Goal: Information Seeking & Learning: Learn about a topic

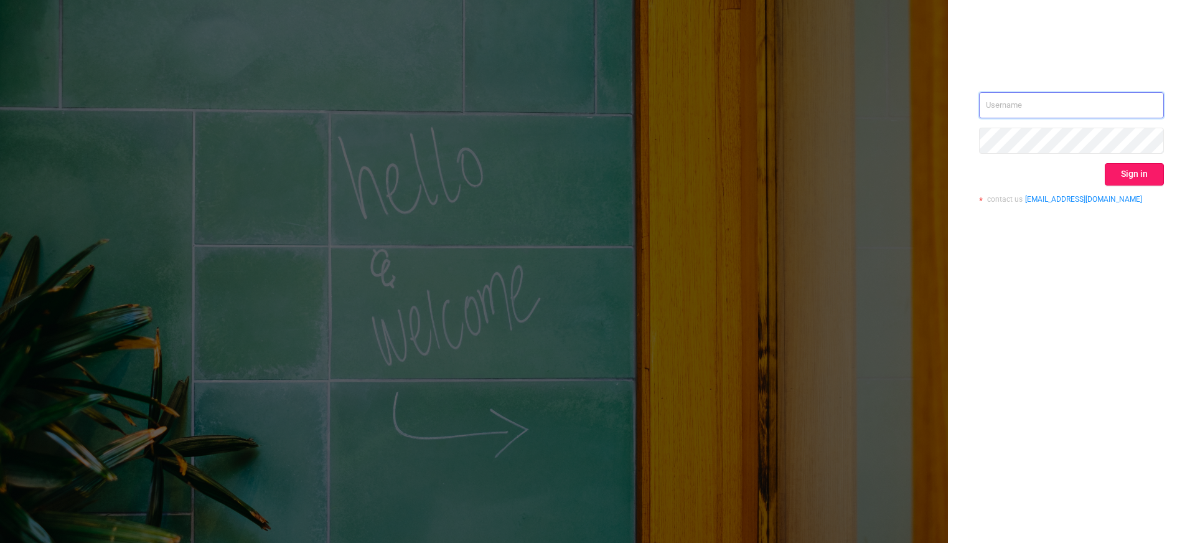
type input "[EMAIL_ADDRESS][DOMAIN_NAME]"
click at [1139, 179] on button "Sign in" at bounding box center [1134, 174] width 59 height 22
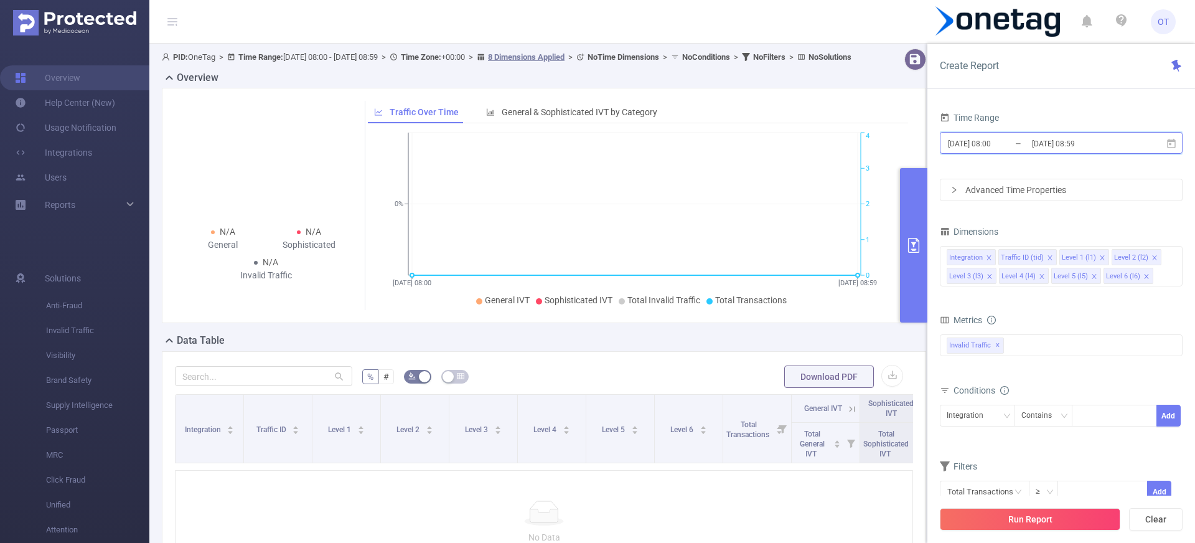
click at [1171, 143] on icon at bounding box center [1171, 142] width 9 height 9
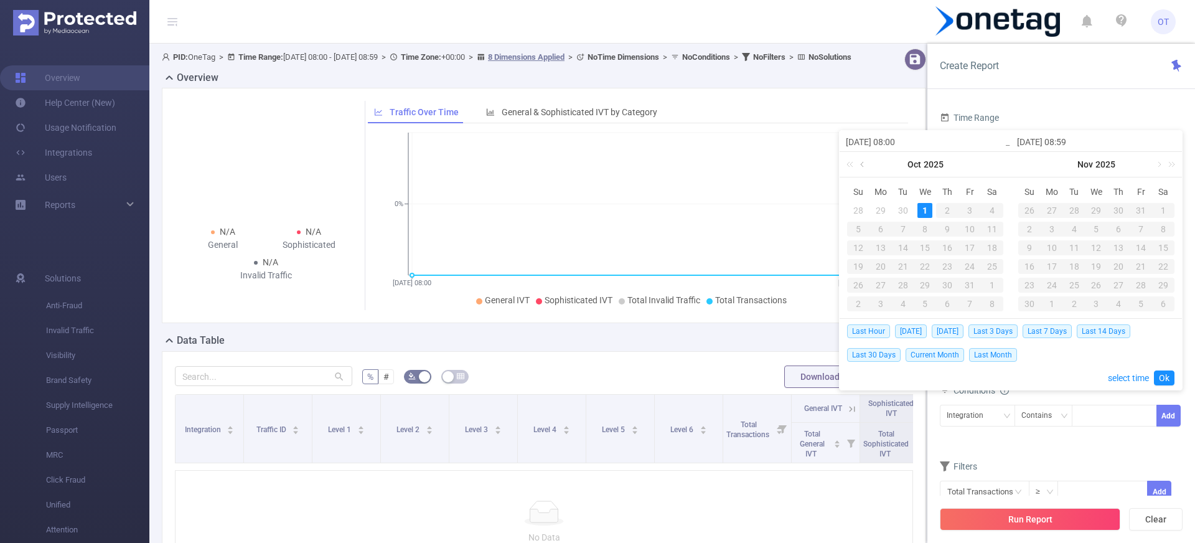
click at [865, 165] on link at bounding box center [863, 164] width 11 height 25
click at [855, 286] on div "28" at bounding box center [858, 285] width 15 height 15
click at [908, 286] on div "30" at bounding box center [903, 285] width 15 height 15
type input "[DATE] 08:00"
type input "[DATE] 08:59"
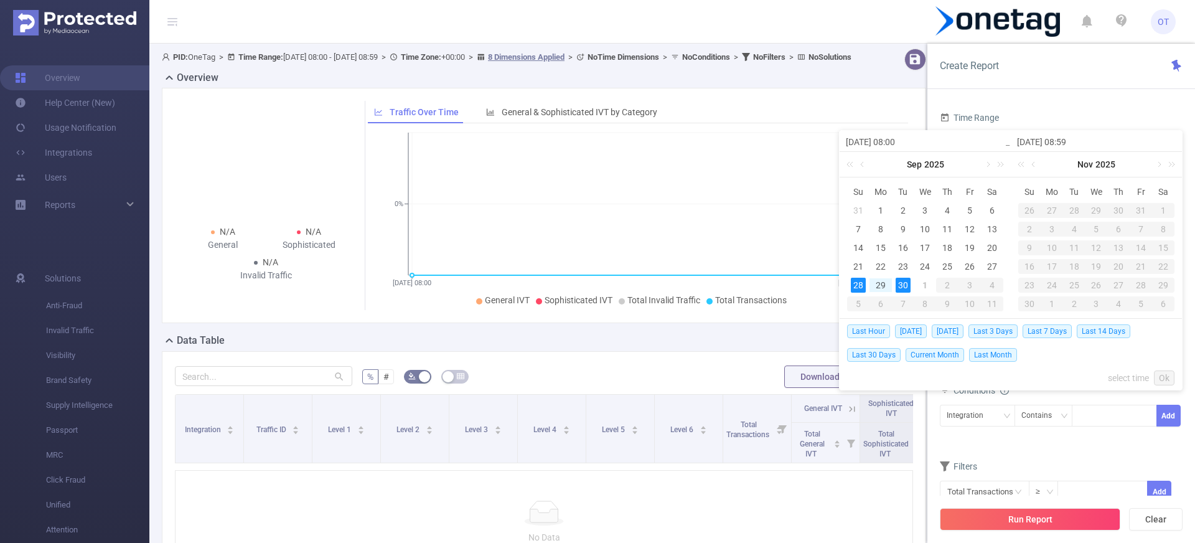
type input "[DATE] 08:00"
type input "[DATE] 08:59"
click at [1167, 378] on link "Ok" at bounding box center [1164, 377] width 21 height 15
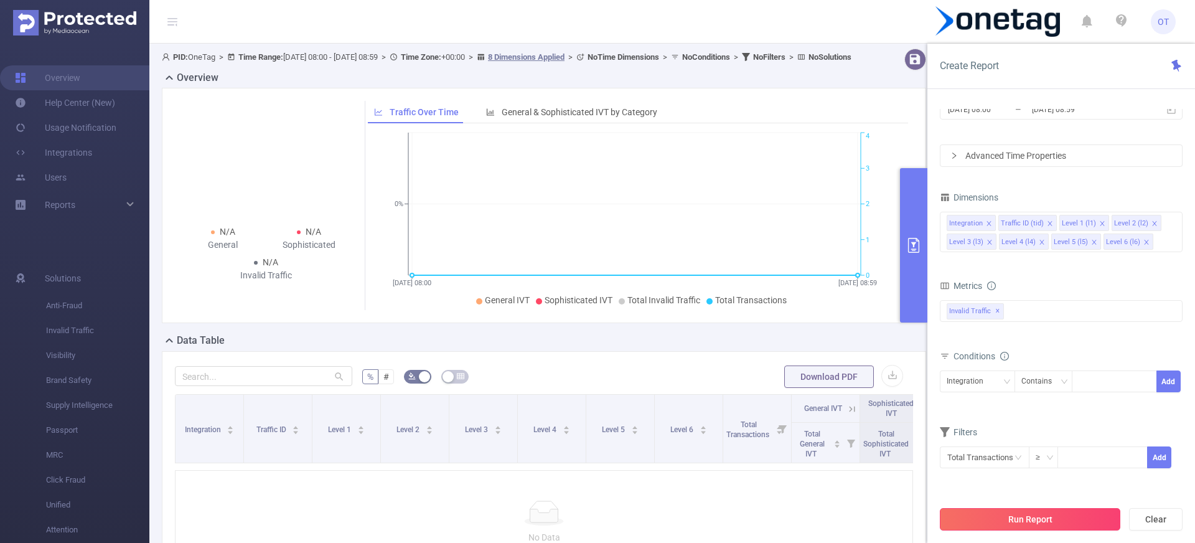
click at [1051, 512] on button "Run Report" at bounding box center [1030, 519] width 181 height 22
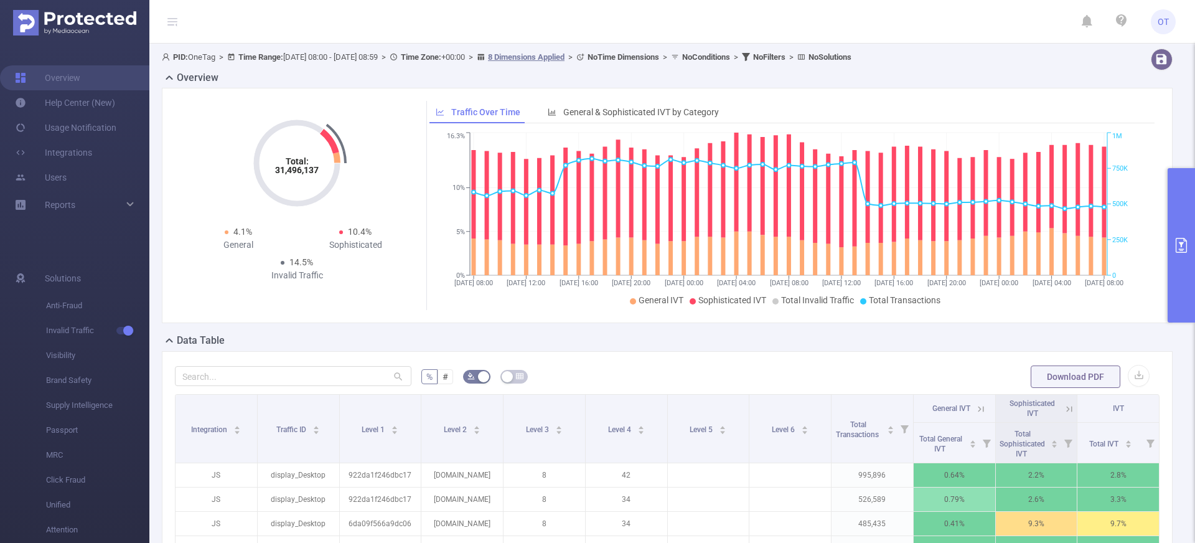
click at [1178, 248] on icon "primary" at bounding box center [1181, 245] width 15 height 15
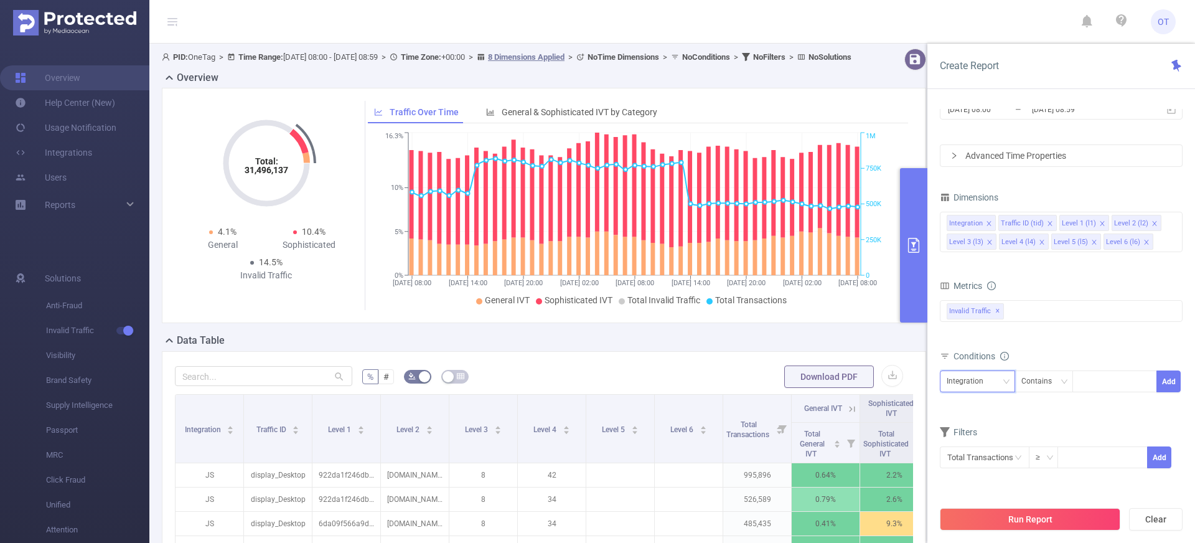
click at [992, 374] on div "Integration" at bounding box center [978, 381] width 62 height 21
click at [977, 282] on li "Level 2 (l2)" at bounding box center [977, 278] width 75 height 20
click at [1068, 383] on div "Contains" at bounding box center [1044, 381] width 59 height 22
click at [1128, 415] on form "Dimensions Integration Traffic ID (tid) Level 1 (l1) Level 2 (l2) Level 3 (l3) …" at bounding box center [1061, 337] width 243 height 296
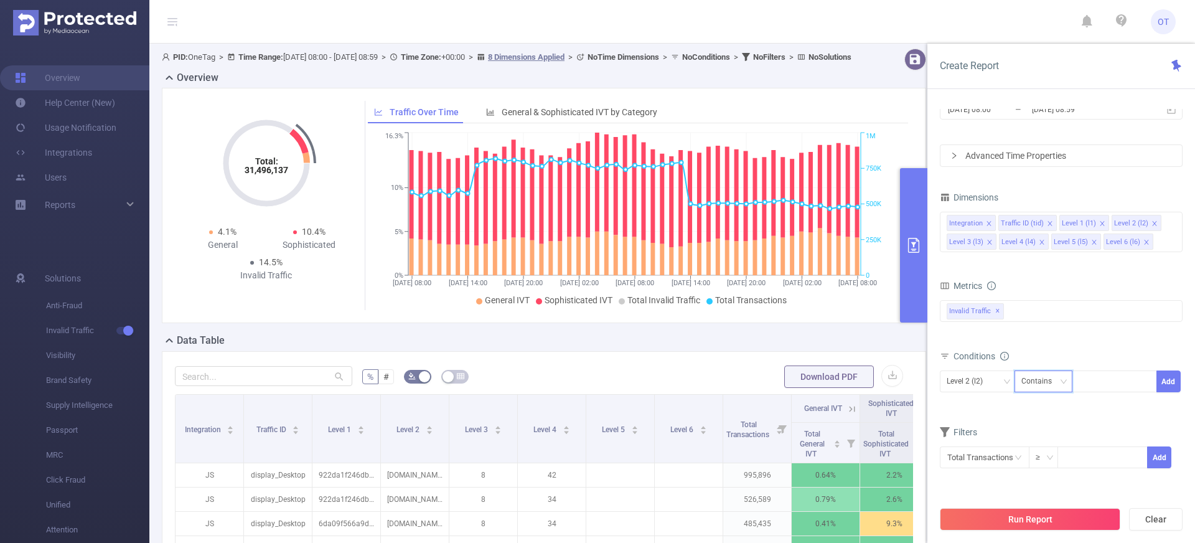
click at [1051, 385] on div "Contains" at bounding box center [1041, 381] width 39 height 21
click at [1147, 415] on form "Dimensions Integration Traffic ID (tid) Level 1 (l1) Level 2 (l2) Level 3 (l3) …" at bounding box center [1061, 337] width 243 height 296
click at [1047, 387] on div "Contains" at bounding box center [1041, 381] width 39 height 21
click at [1038, 424] on li "Is" at bounding box center [1055, 427] width 83 height 20
click at [1106, 378] on div at bounding box center [1115, 381] width 72 height 21
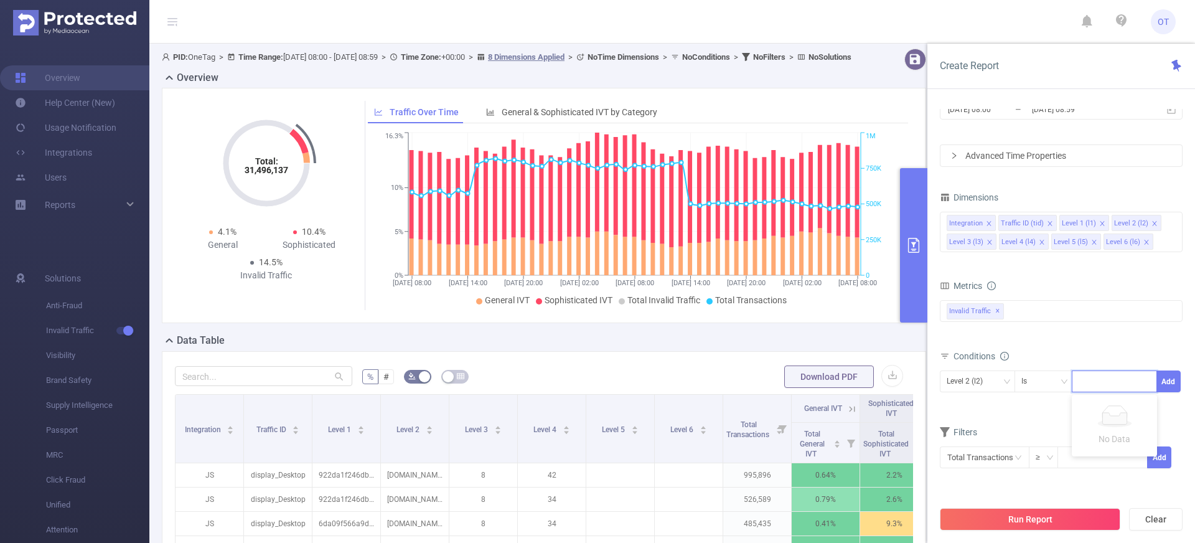
paste input "com.vitastudio.mahjong"
type input "com.vitastudio.mahjong"
click at [1133, 406] on li "com.vitastudio.mahjong" at bounding box center [1133, 407] width 122 height 20
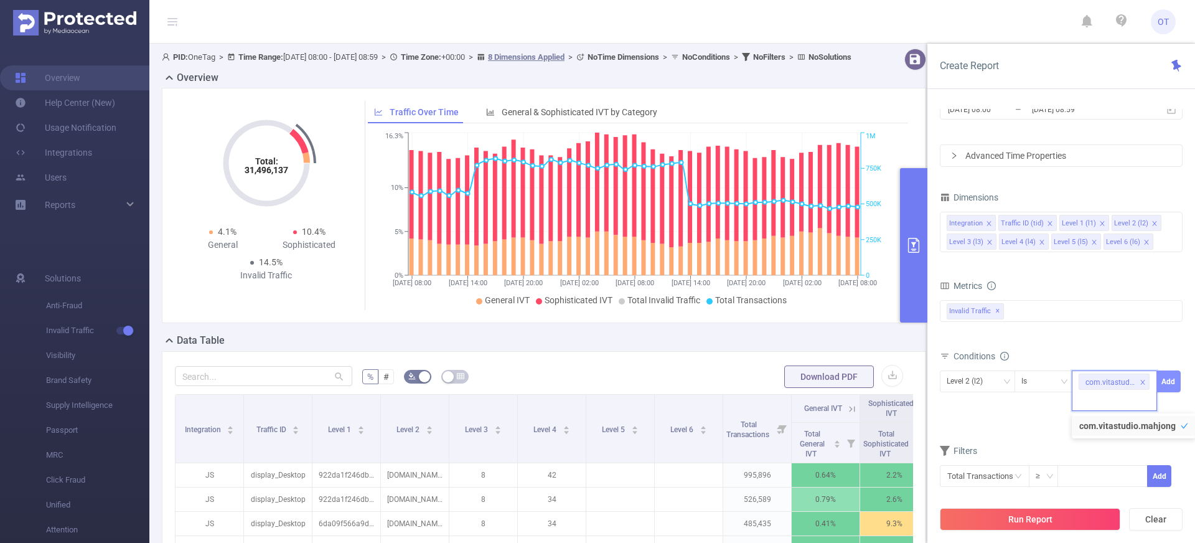
click at [1164, 385] on button "Add" at bounding box center [1169, 381] width 24 height 22
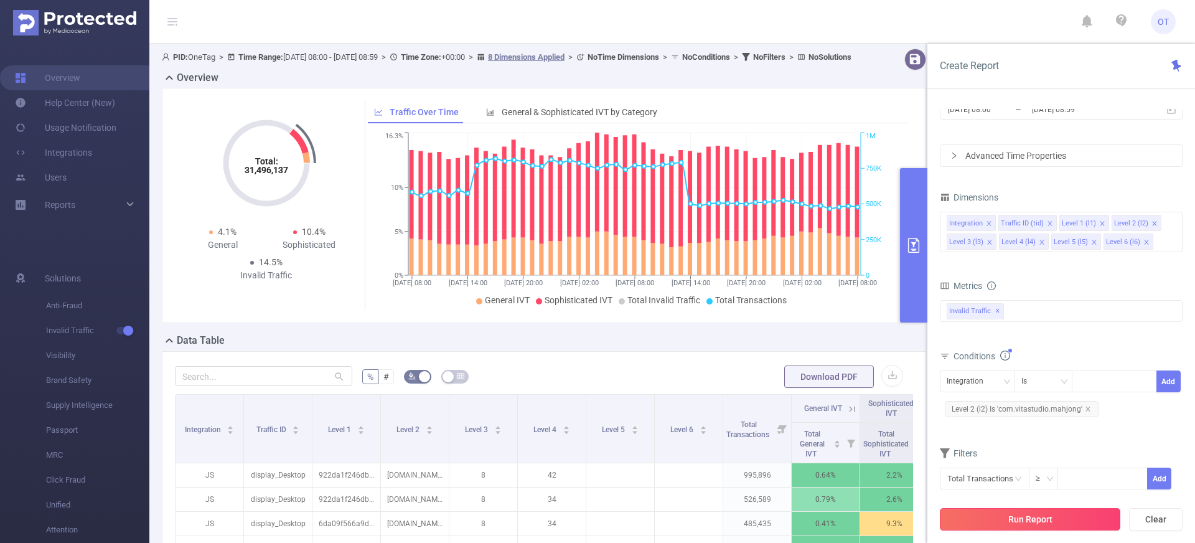
click at [1064, 521] on button "Run Report" at bounding box center [1030, 519] width 181 height 22
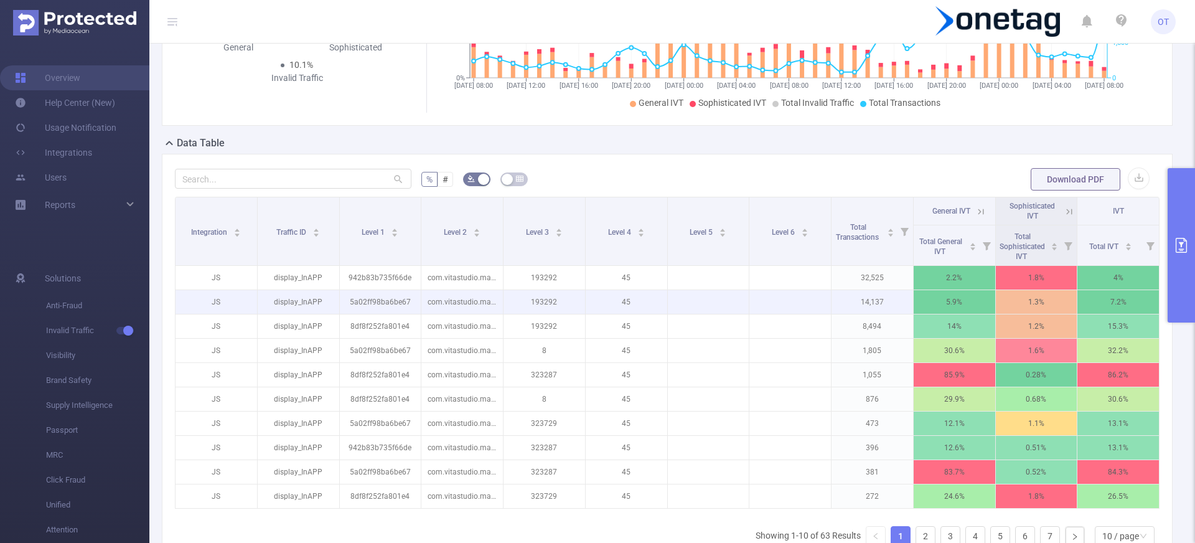
scroll to position [205, 0]
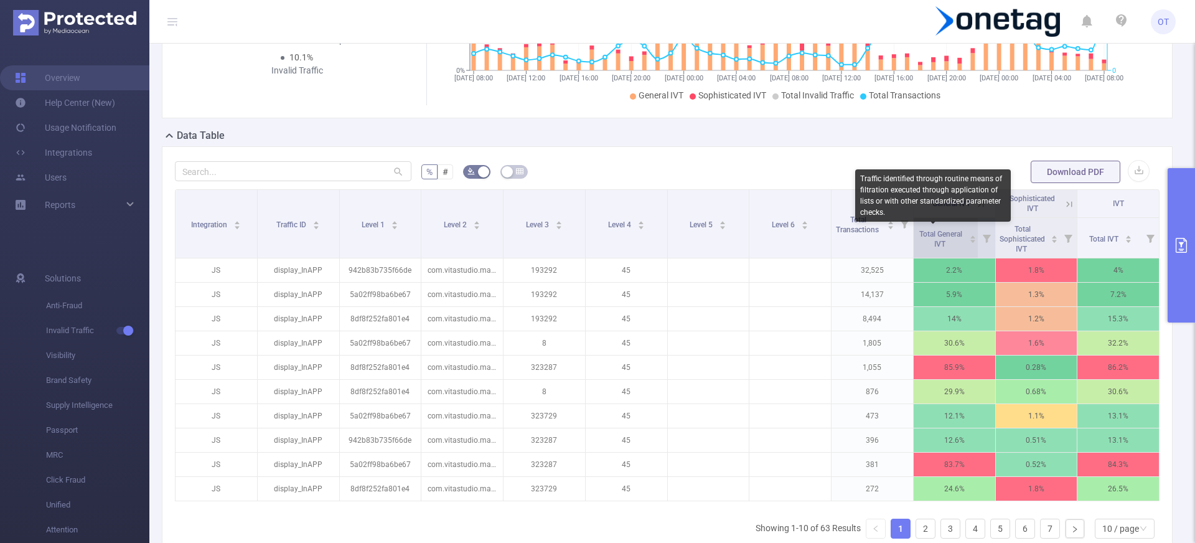
click at [943, 236] on span "Total General IVT" at bounding box center [940, 239] width 43 height 19
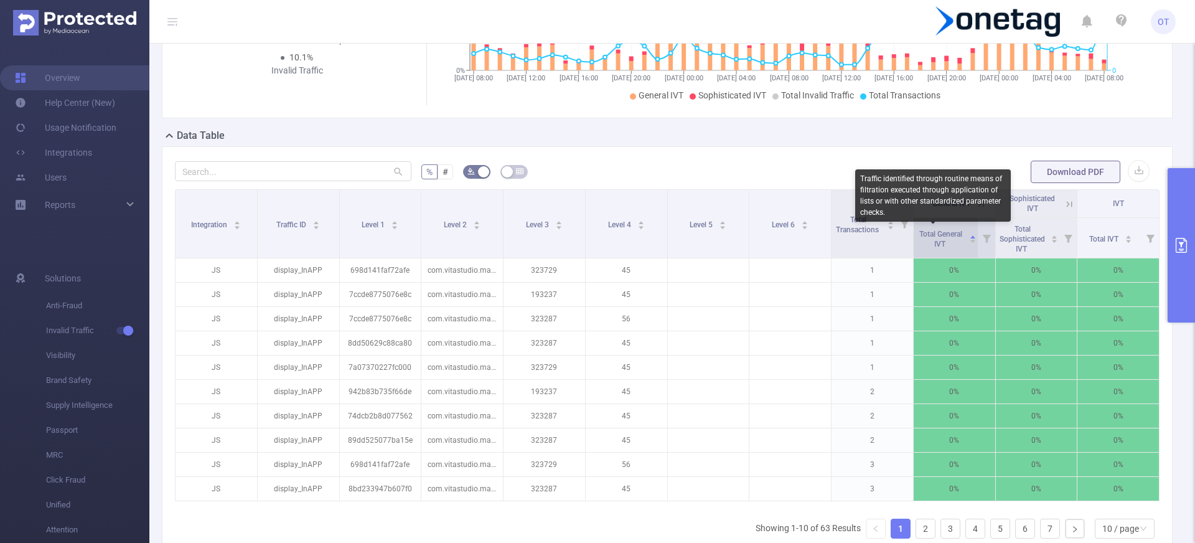
click at [944, 236] on span "Total General IVT" at bounding box center [940, 239] width 43 height 19
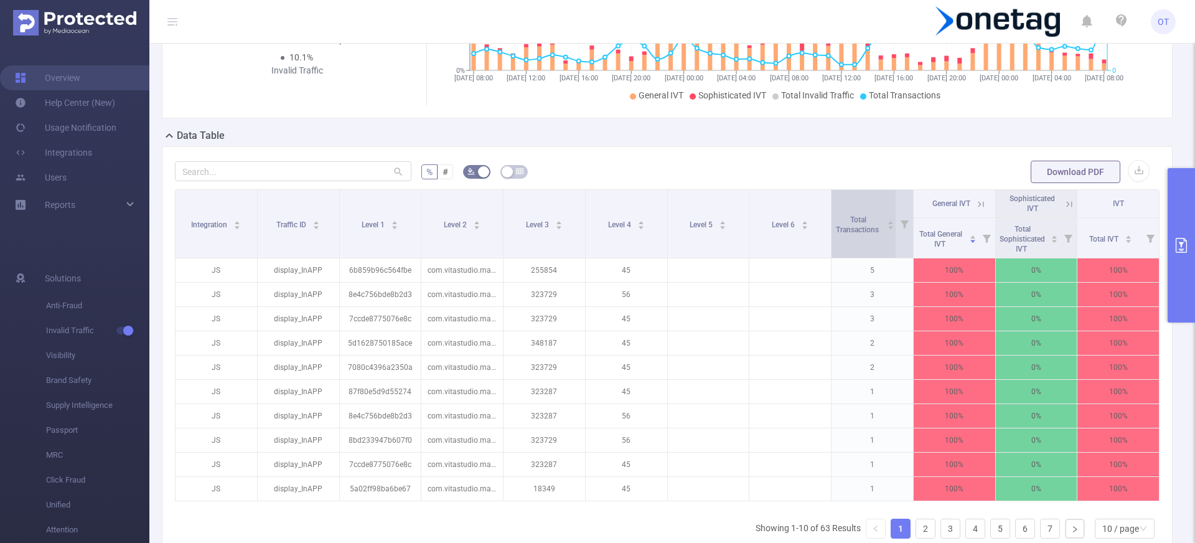
click at [853, 235] on div "Total Transactions" at bounding box center [865, 223] width 60 height 22
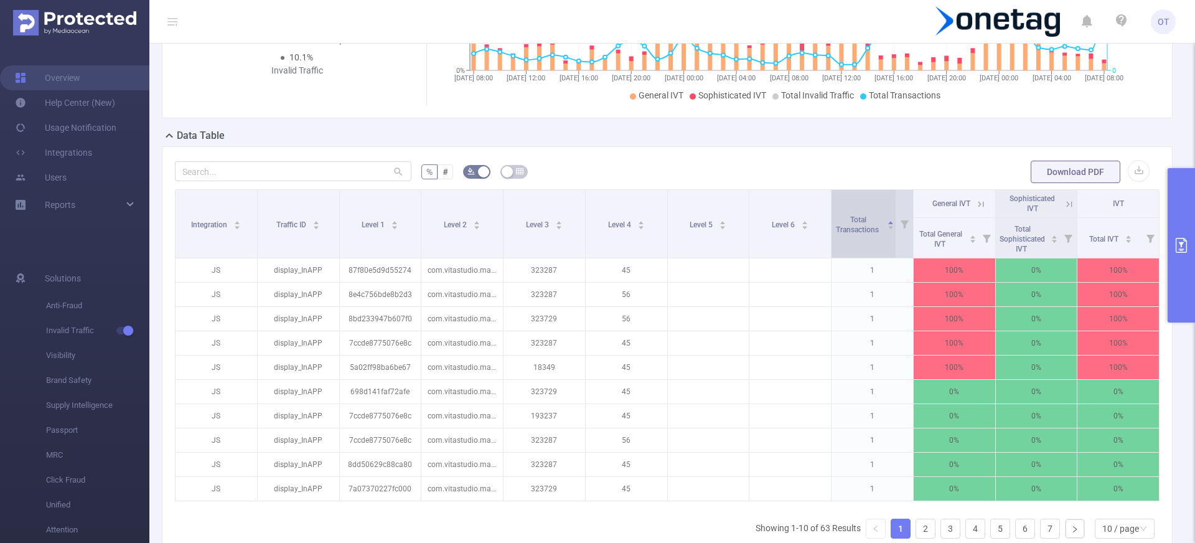
click at [853, 234] on span "Total Transactions" at bounding box center [859, 223] width 48 height 22
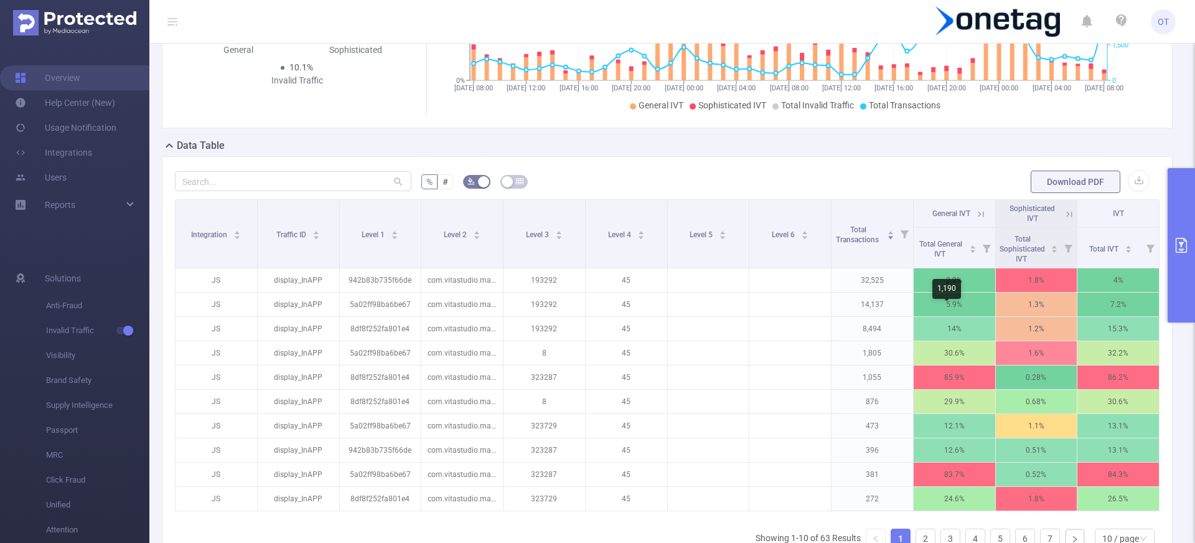
scroll to position [179, 0]
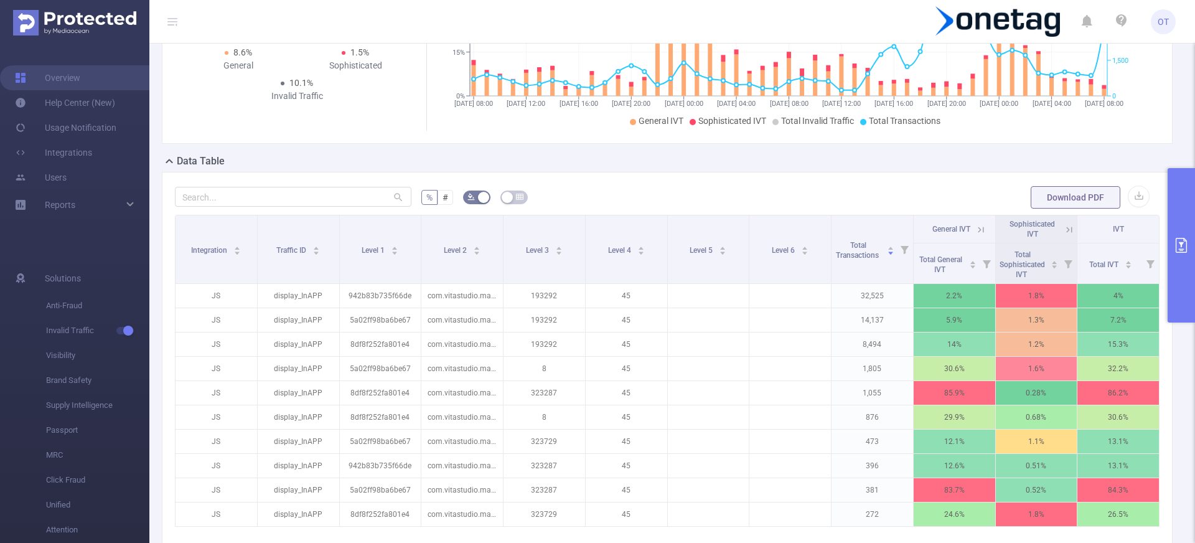
click at [977, 231] on icon at bounding box center [980, 229] width 11 height 11
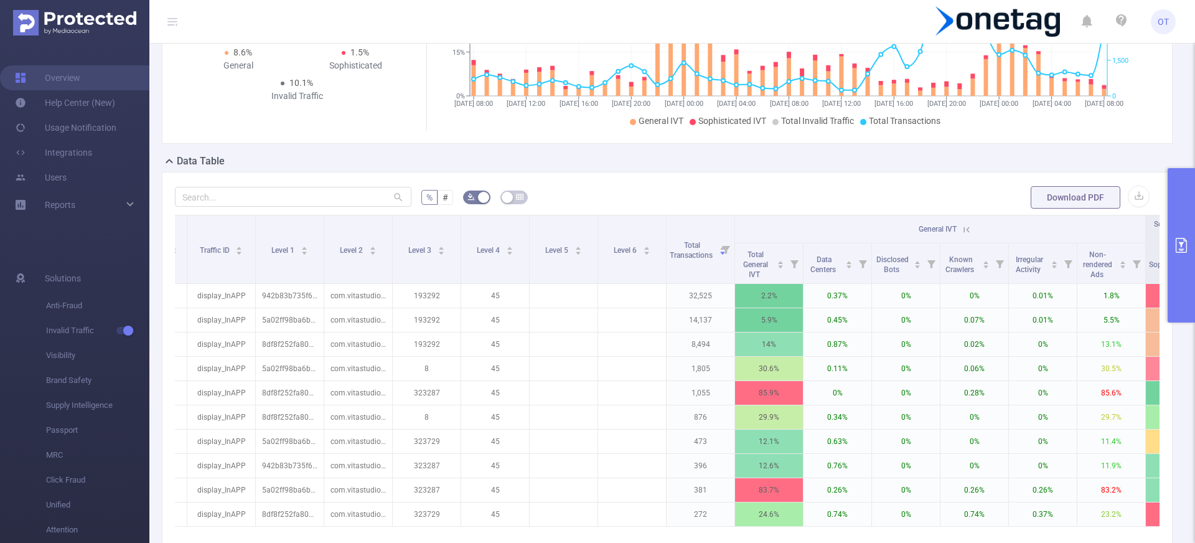
scroll to position [0, 59]
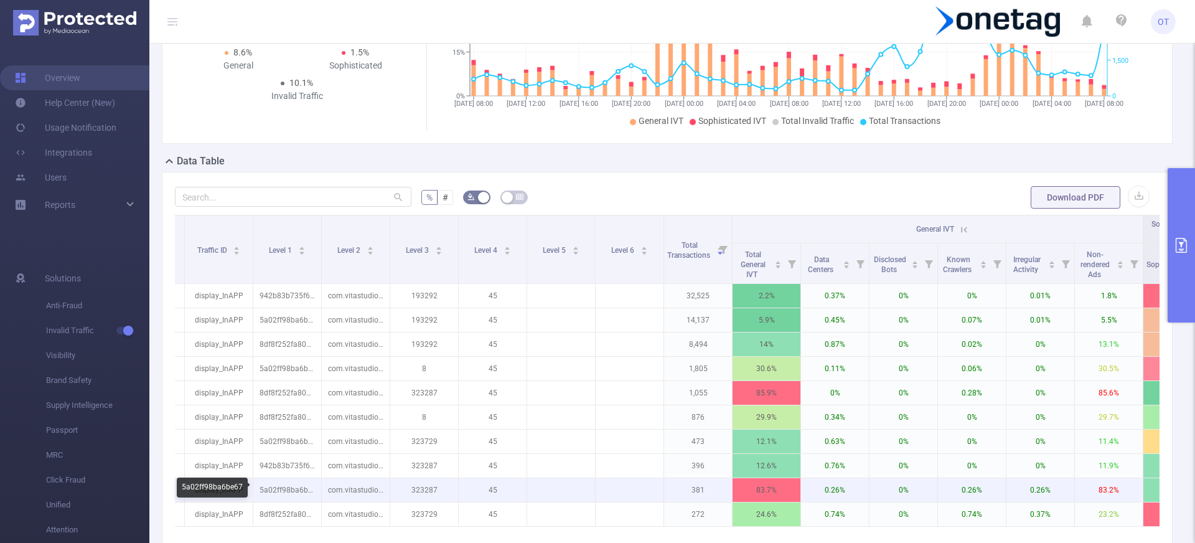
click at [288, 489] on p "5a02ff98ba6be67" at bounding box center [287, 490] width 68 height 24
copy p "5a02ff98ba6be67"
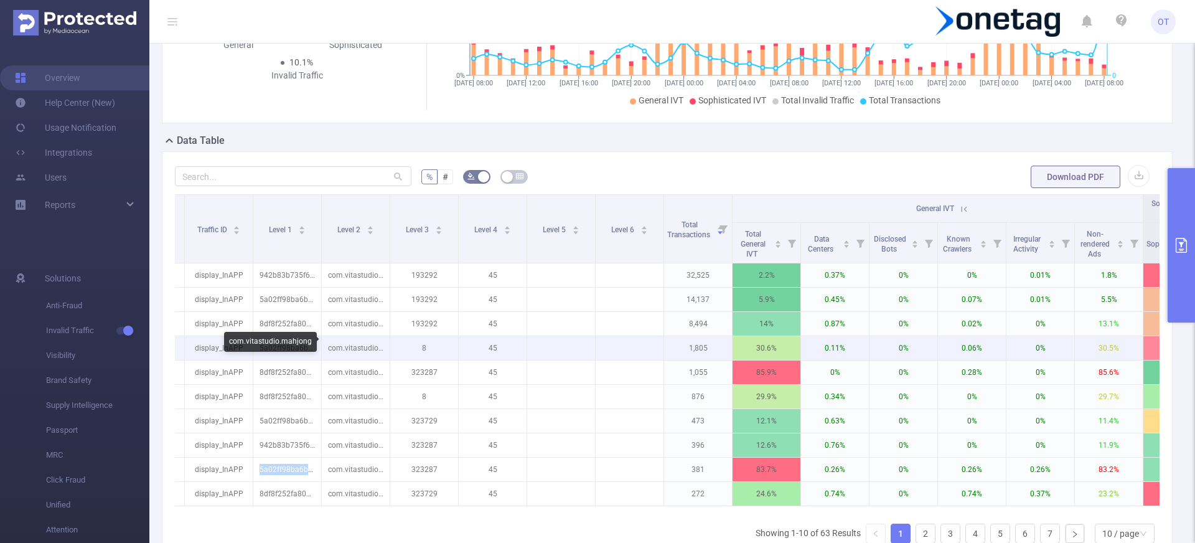
scroll to position [201, 0]
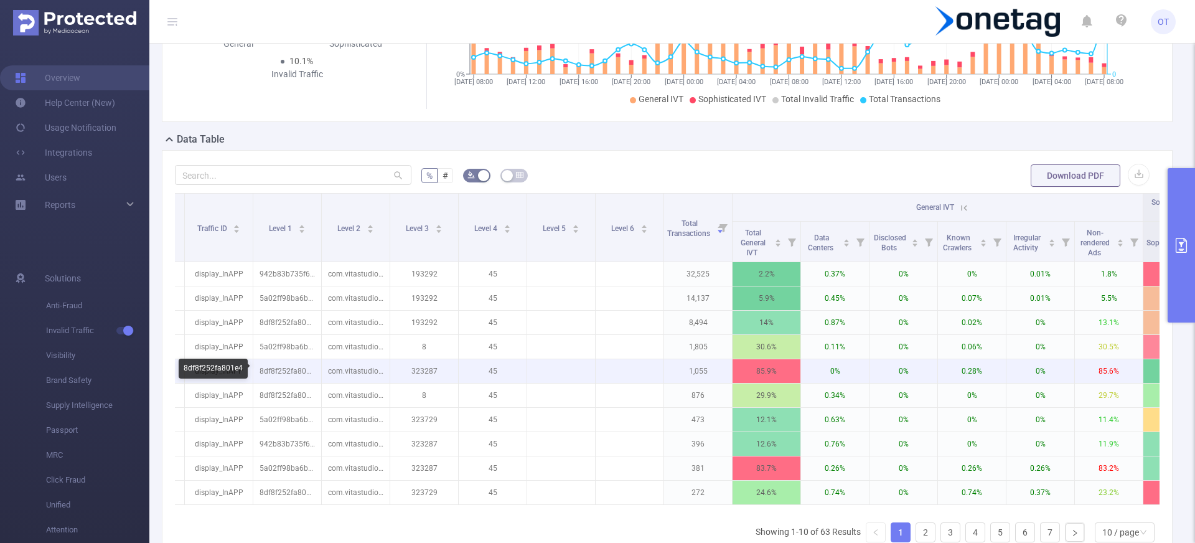
click at [285, 369] on p "8df8f252fa801e4" at bounding box center [287, 371] width 68 height 24
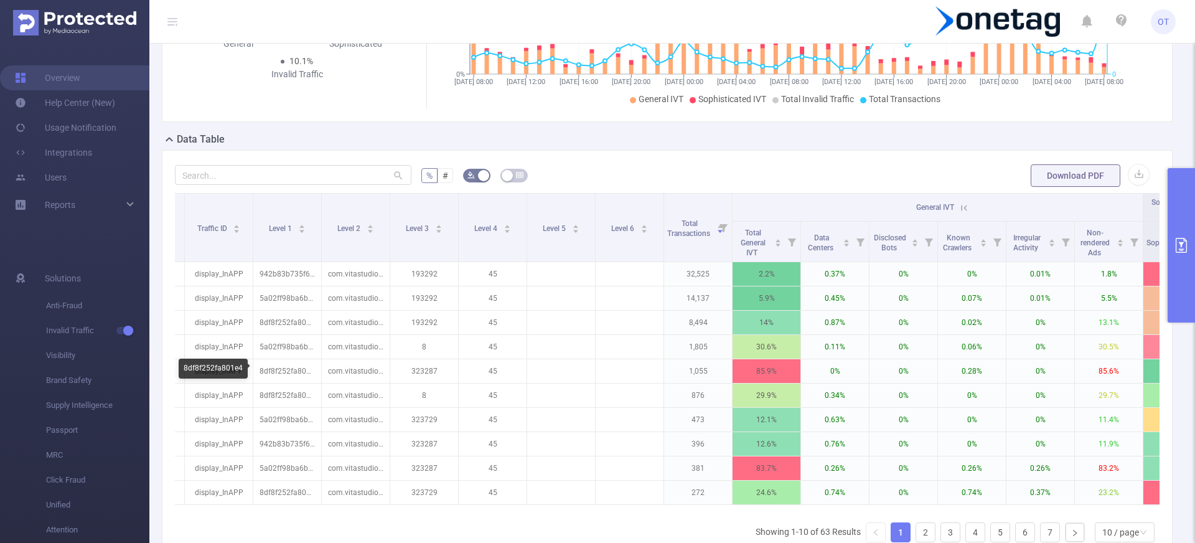
click at [236, 369] on div "8df8f252fa801e4" at bounding box center [213, 369] width 69 height 20
copy div "8df8f252fa801e4"
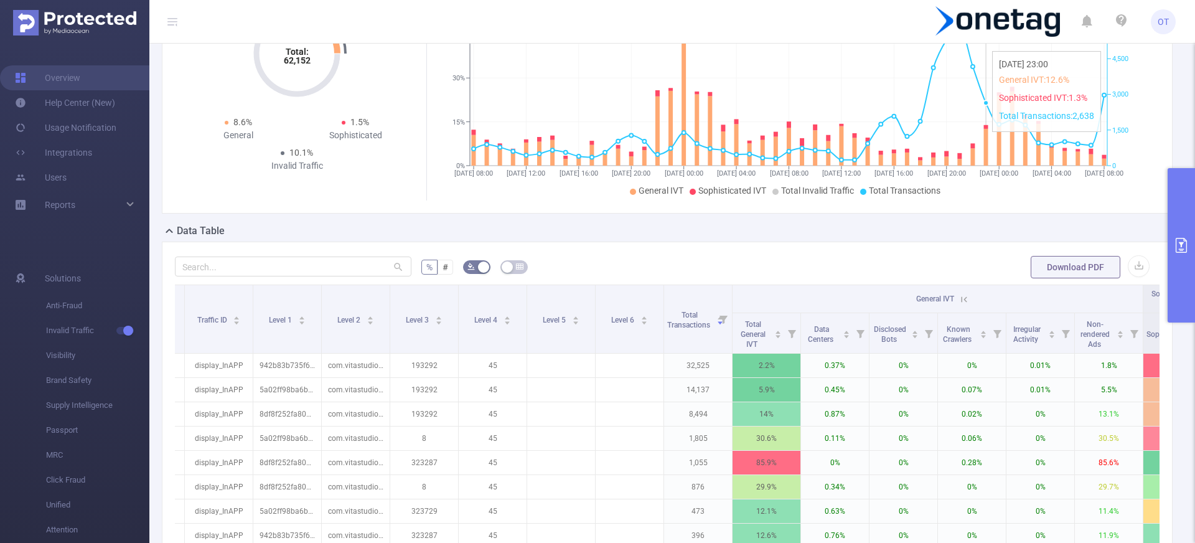
scroll to position [0, 0]
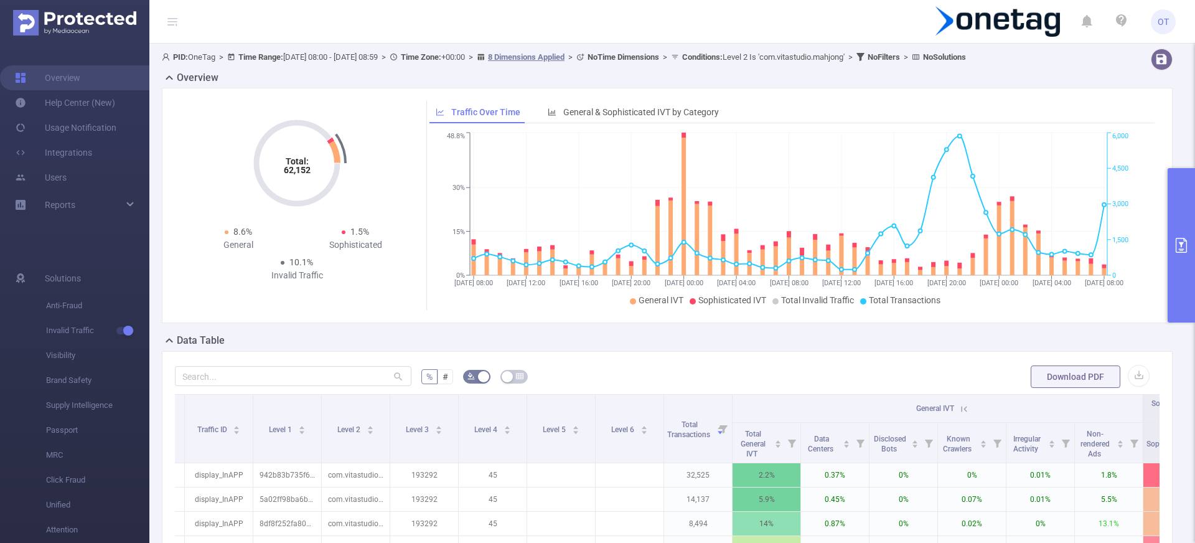
click at [1191, 249] on button "primary" at bounding box center [1181, 245] width 27 height 154
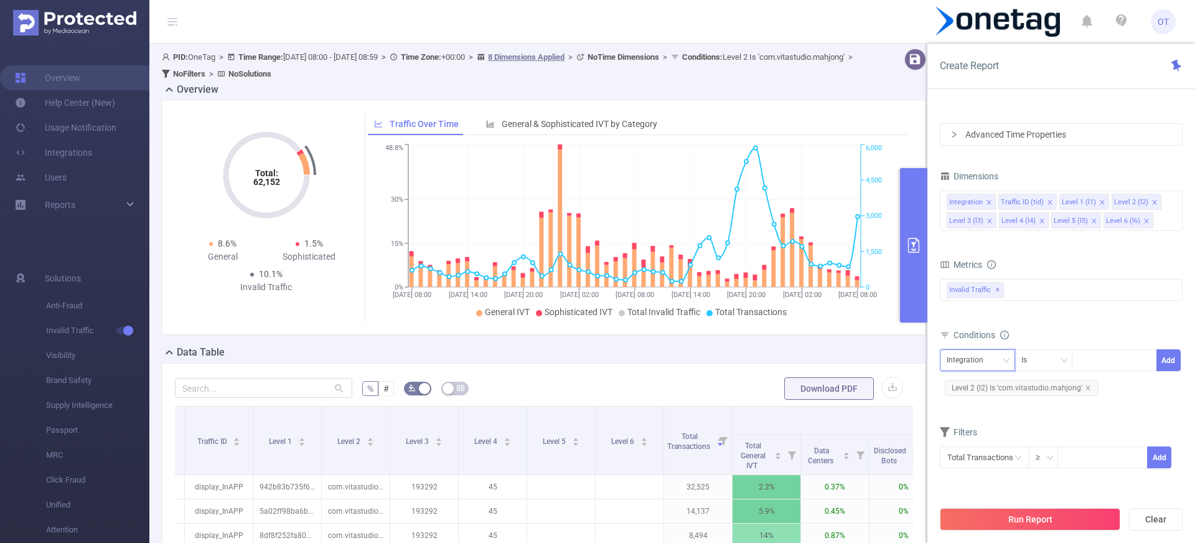
click at [991, 365] on div "Integration" at bounding box center [969, 360] width 45 height 21
click at [980, 420] on li "Level 1 (l1)" at bounding box center [977, 423] width 75 height 20
click at [1102, 364] on div at bounding box center [1115, 360] width 72 height 21
paste input "8df8f252fa801e4"
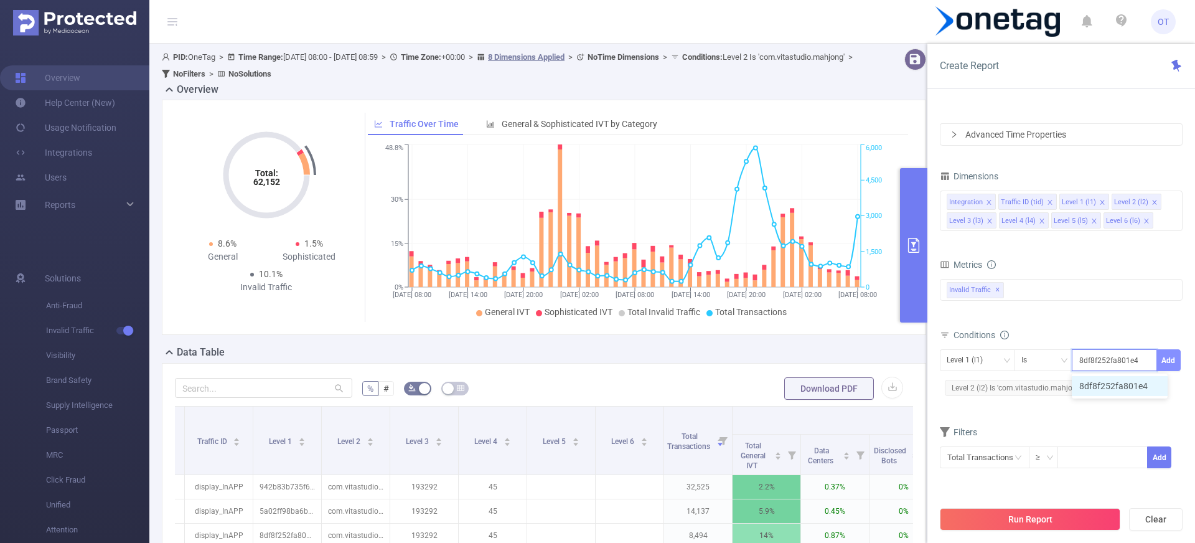
type input "8df8f252fa801e4"
click at [1163, 362] on button "Add" at bounding box center [1169, 360] width 24 height 22
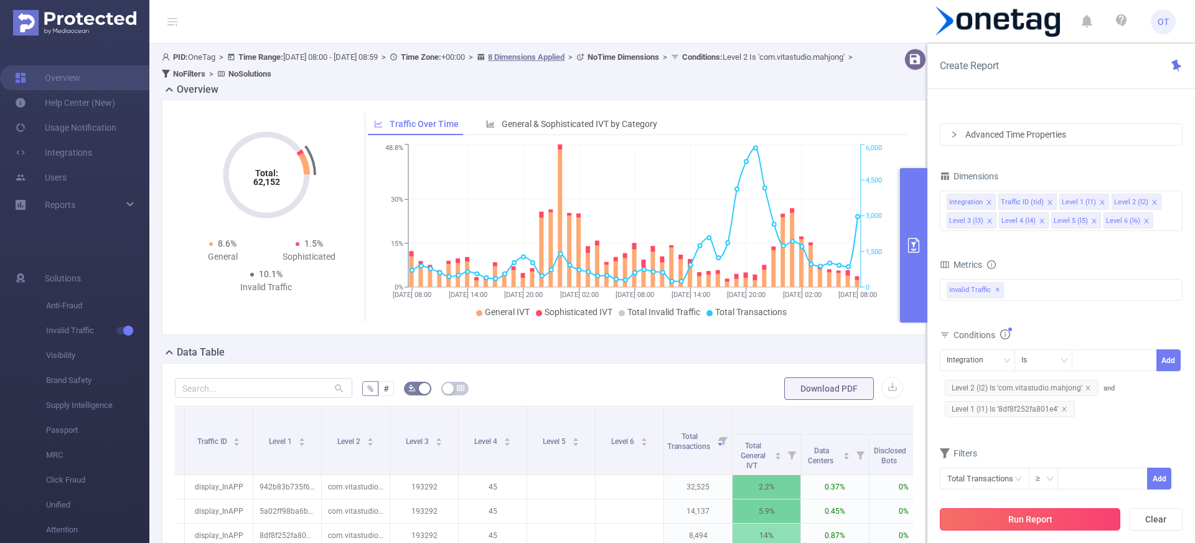
click at [1059, 518] on button "Run Report" at bounding box center [1030, 519] width 181 height 22
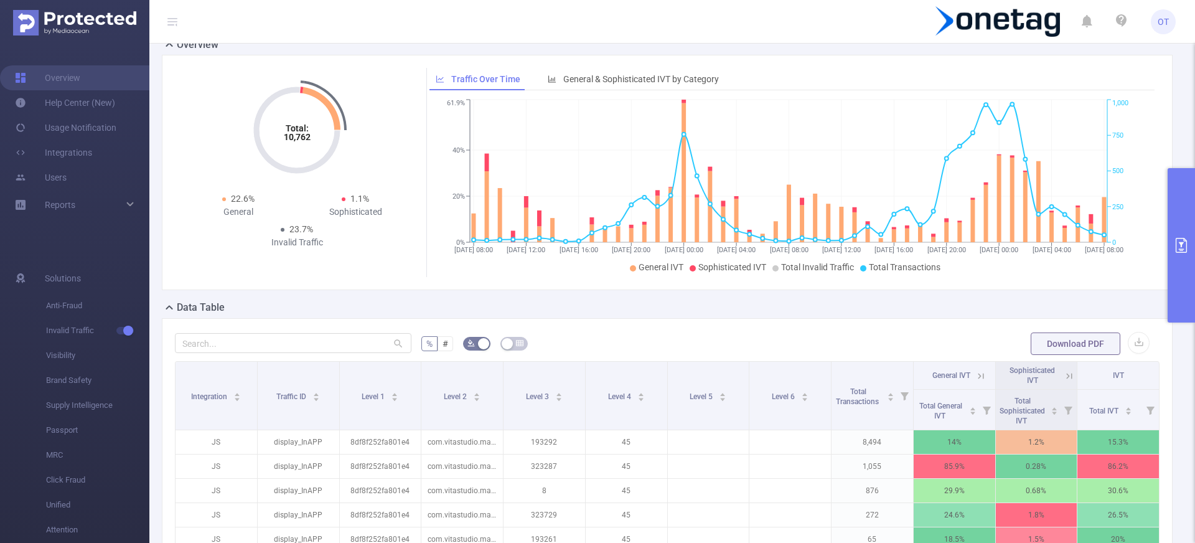
scroll to position [39, 0]
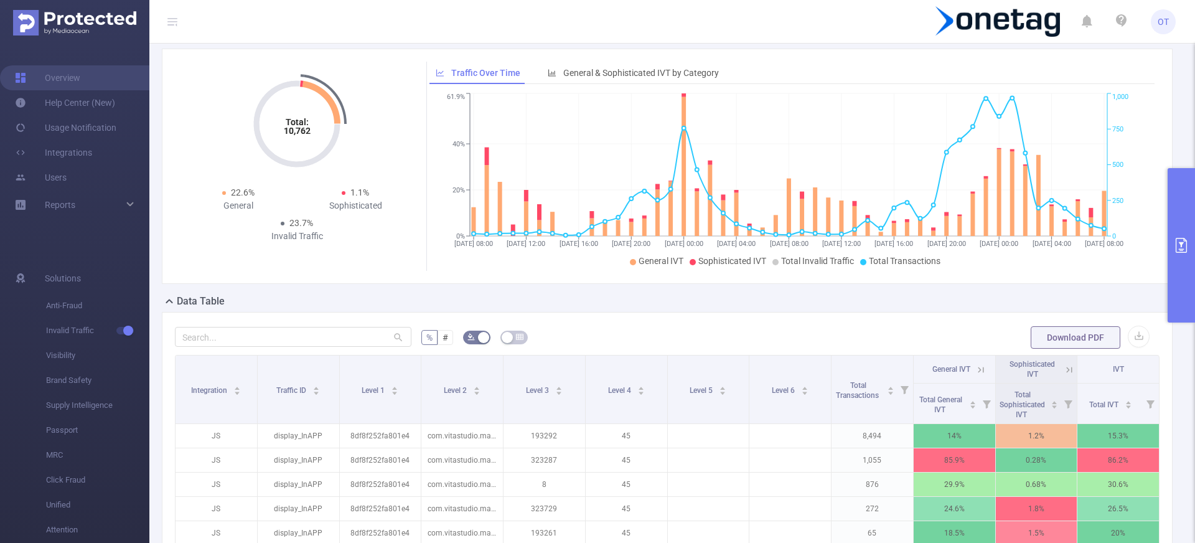
click at [1178, 266] on button "primary" at bounding box center [1181, 245] width 27 height 154
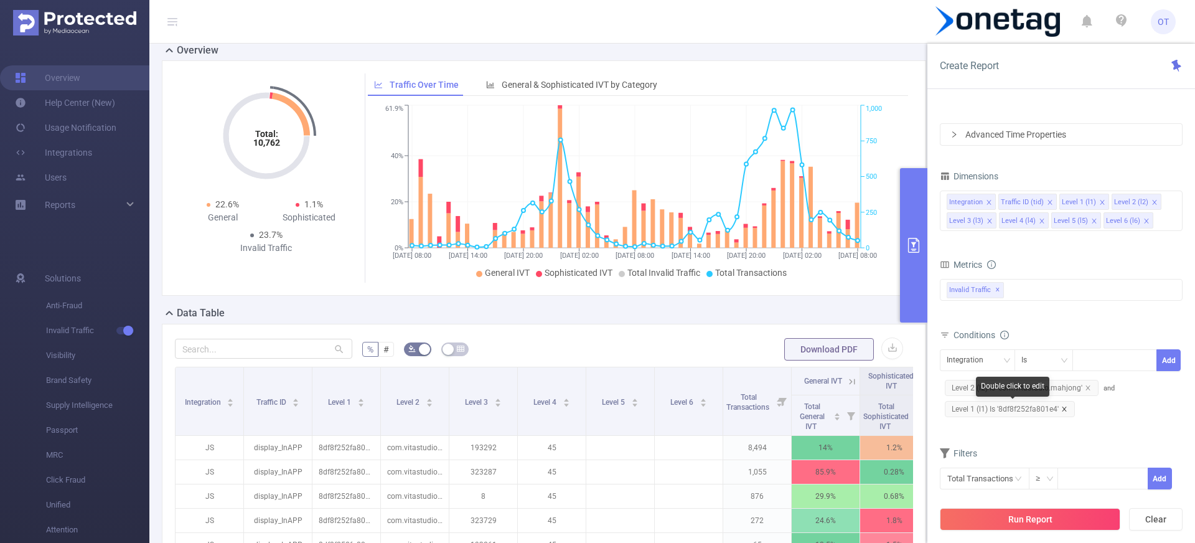
click at [1066, 408] on icon "icon: close" at bounding box center [1064, 409] width 6 height 6
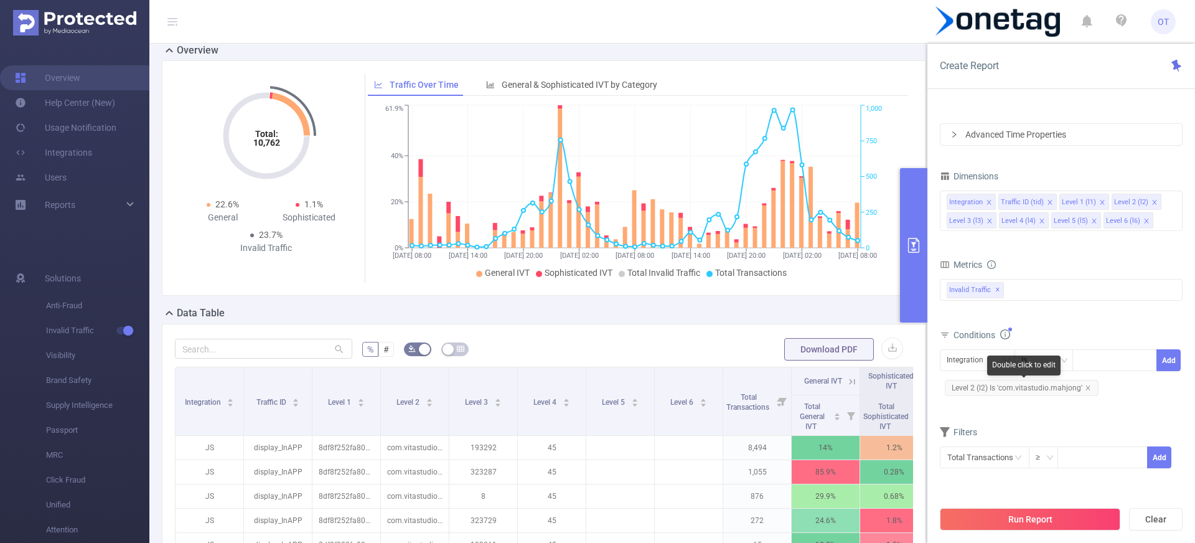
click at [989, 360] on div "Double click to edit" at bounding box center [1023, 365] width 73 height 20
click at [994, 357] on div "Double click to edit" at bounding box center [1023, 365] width 73 height 20
click at [969, 363] on div "Integration" at bounding box center [969, 360] width 45 height 21
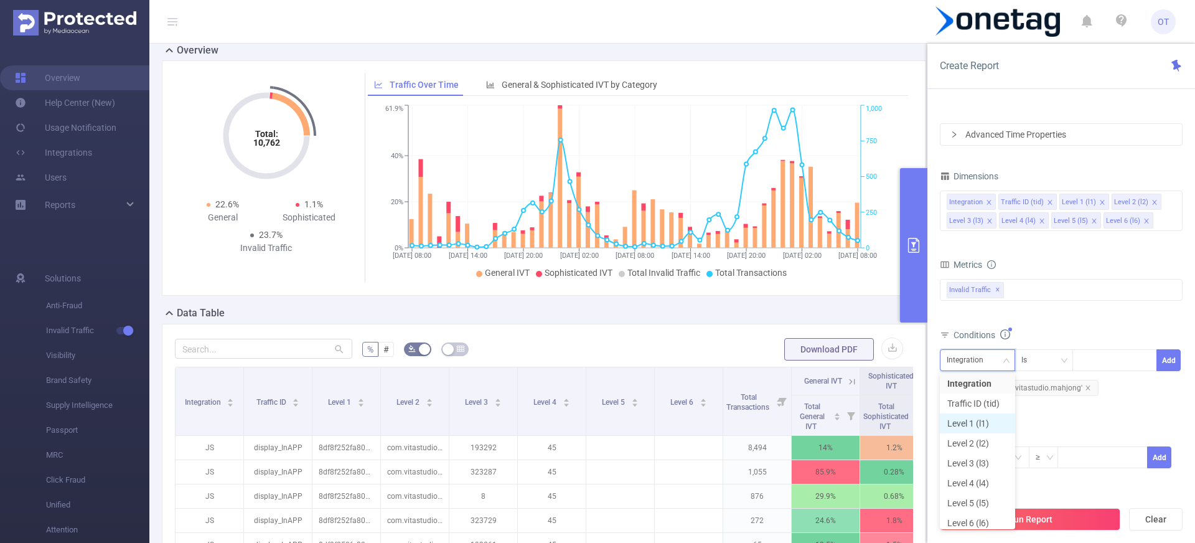
click at [967, 425] on li "Level 1 (l1)" at bounding box center [977, 423] width 75 height 20
click at [1089, 361] on div at bounding box center [1115, 360] width 72 height 21
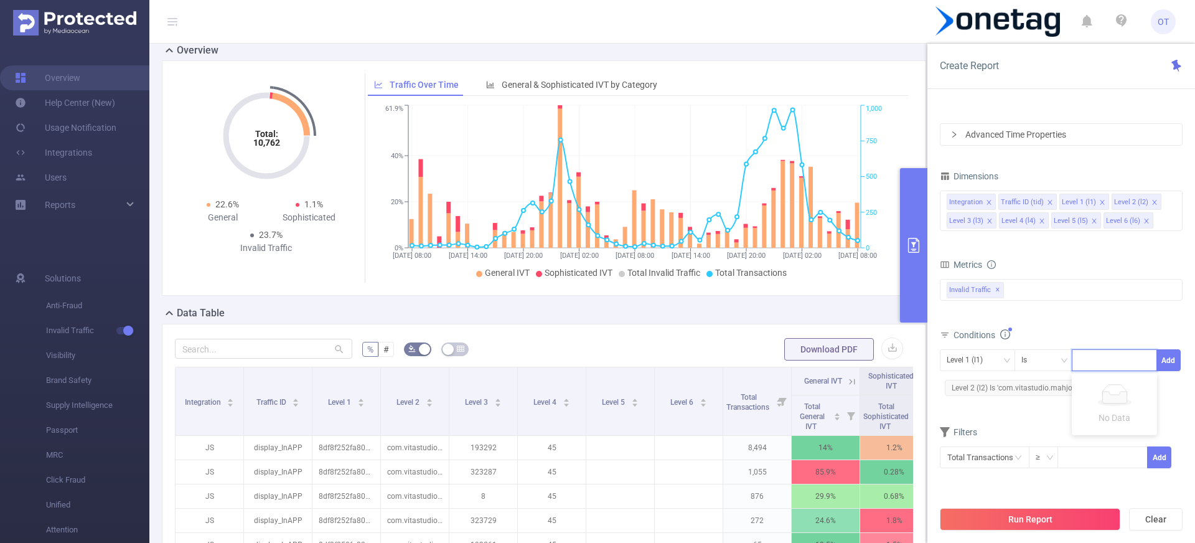
paste input "5a02ff98ba6be67"
type input "5a02ff98ba6be67"
click at [1143, 389] on li "5a02ff98ba6be67" at bounding box center [1121, 386] width 98 height 20
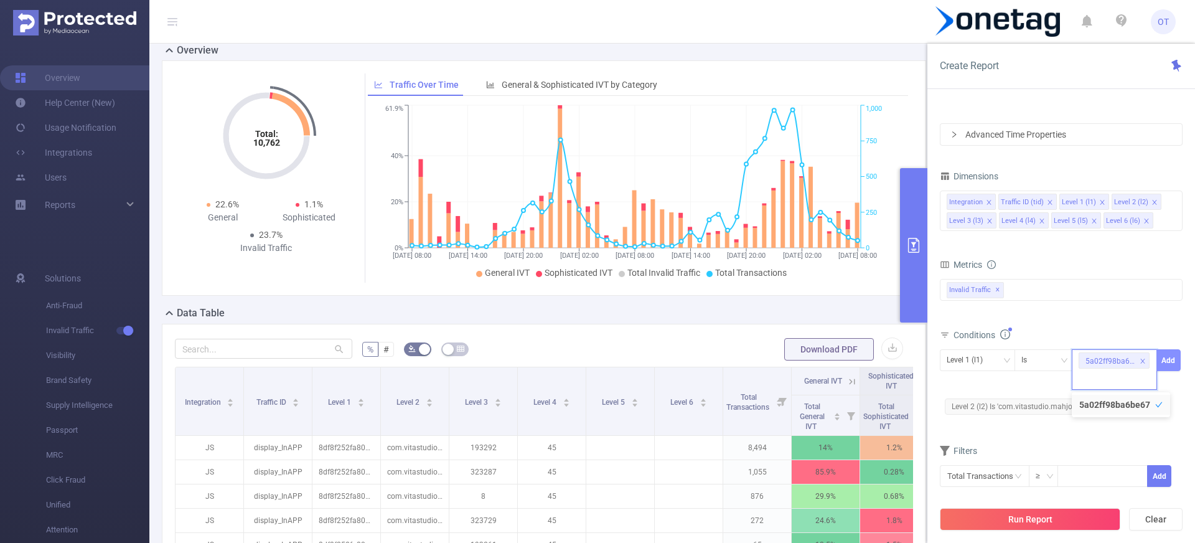
click at [1167, 366] on button "Add" at bounding box center [1169, 360] width 24 height 22
click at [1032, 521] on button "Run Report" at bounding box center [1030, 519] width 181 height 22
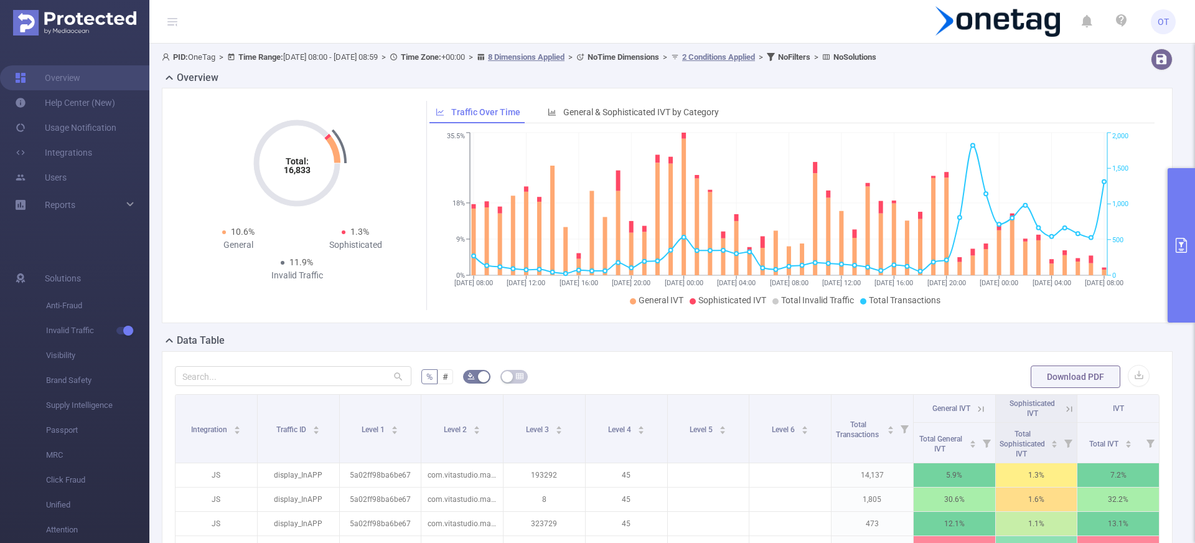
click at [1184, 228] on button "primary" at bounding box center [1181, 245] width 27 height 154
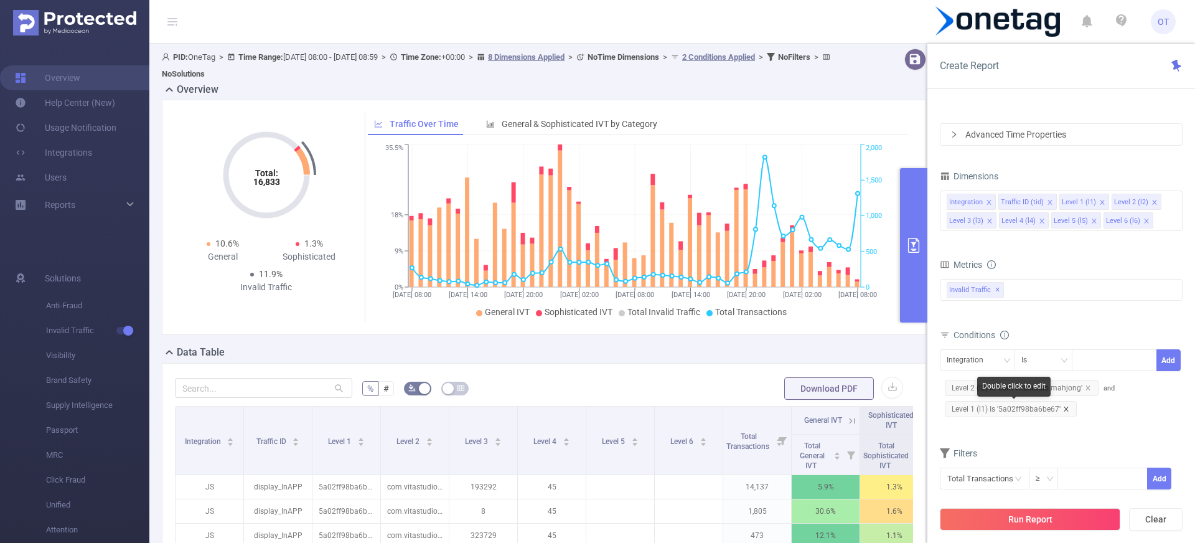
click at [1066, 408] on icon "icon: close" at bounding box center [1066, 409] width 6 height 6
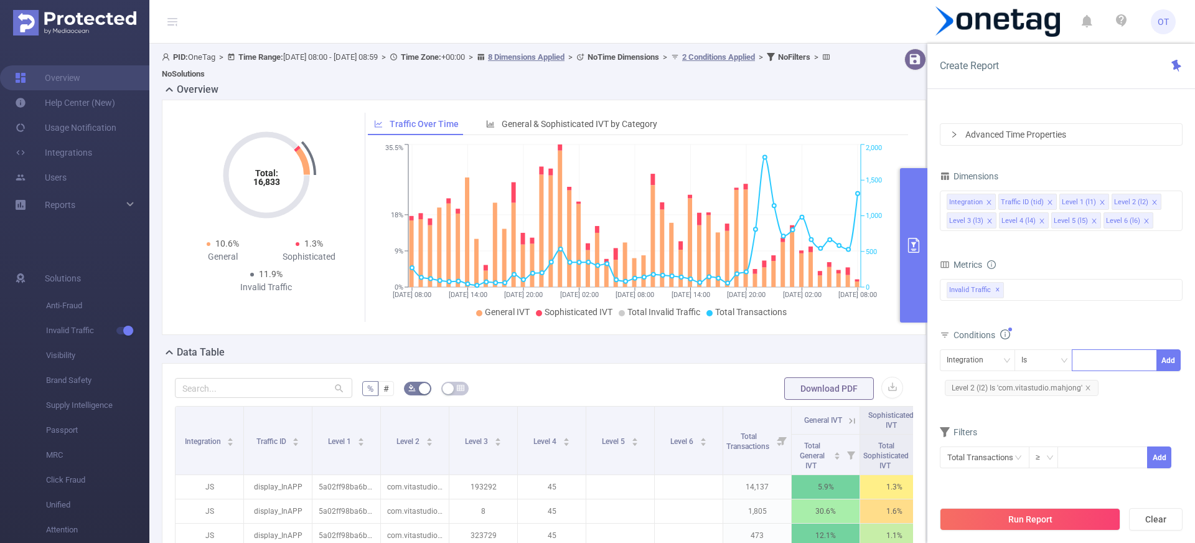
click at [1102, 358] on div at bounding box center [1115, 360] width 72 height 21
click at [1002, 357] on div "Integration" at bounding box center [978, 360] width 62 height 21
click at [976, 417] on li "Level 1 (l1)" at bounding box center [977, 423] width 75 height 20
click at [1122, 361] on div at bounding box center [1115, 360] width 72 height 21
paste input "942b83b735f66de"
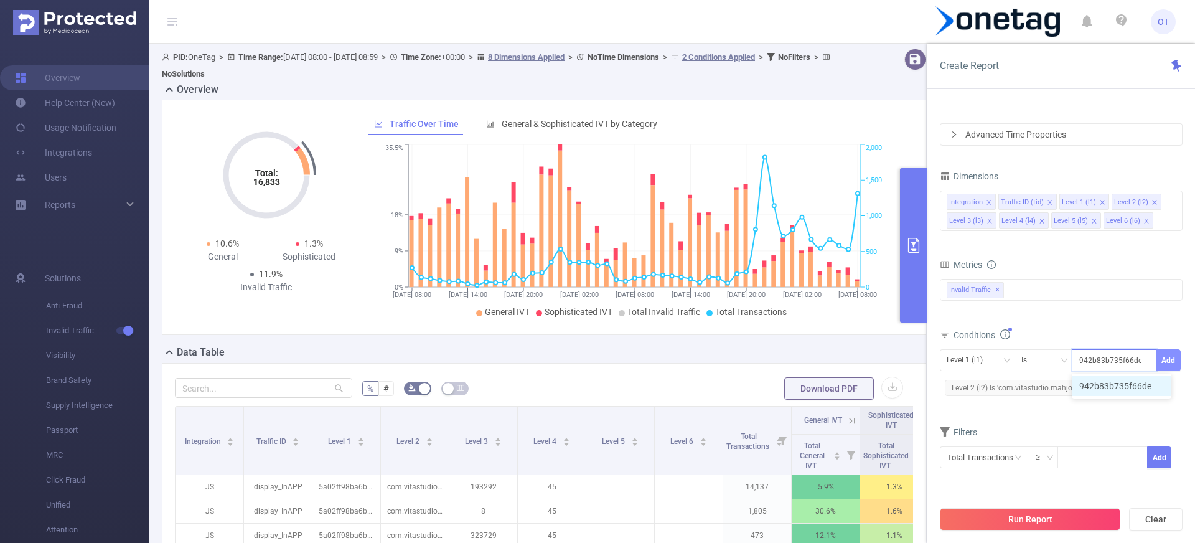
type input "942b83b735f66de"
click at [1167, 360] on button "Add" at bounding box center [1169, 360] width 24 height 22
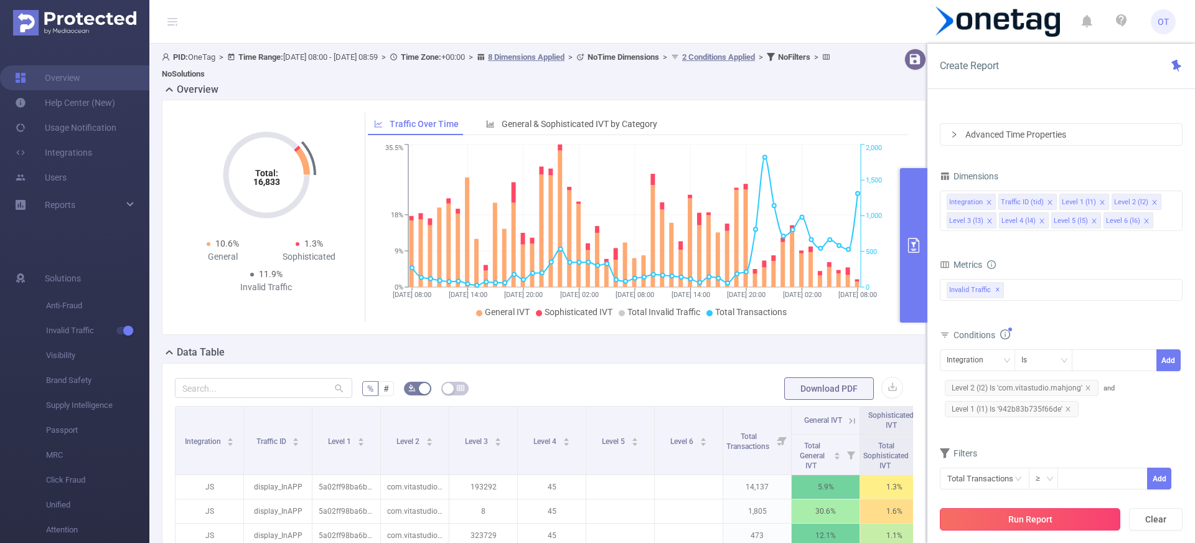
click at [1025, 515] on button "Run Report" at bounding box center [1030, 519] width 181 height 22
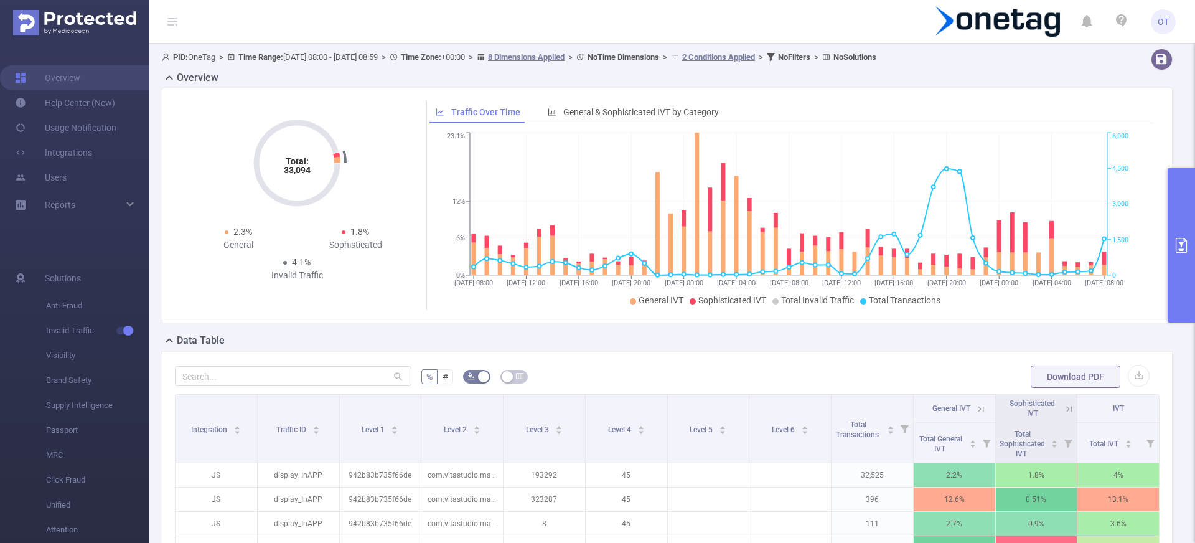
click at [1186, 228] on button "primary" at bounding box center [1181, 245] width 27 height 154
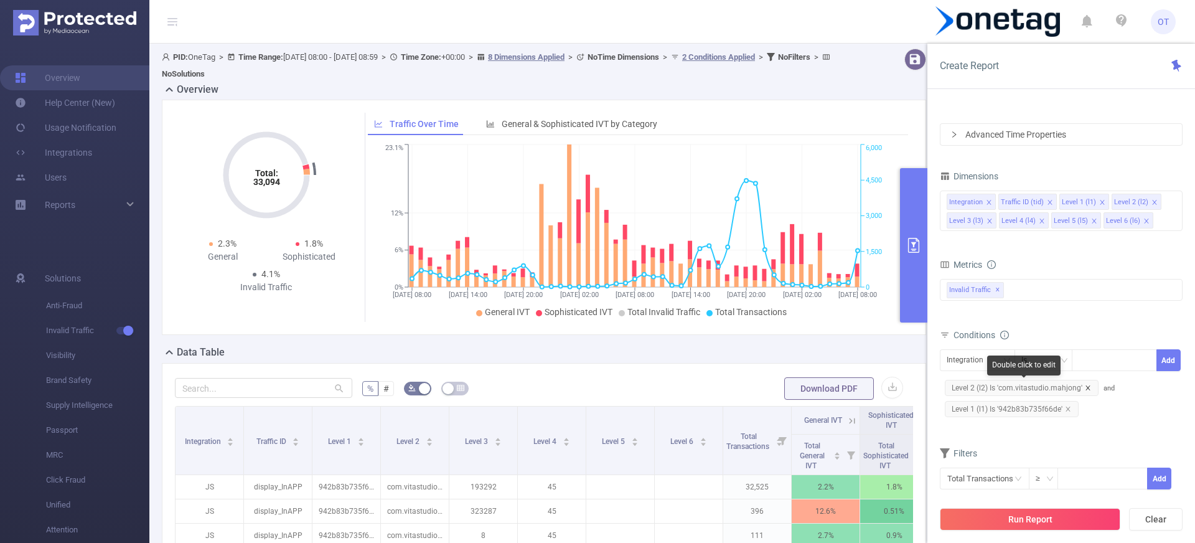
click at [1088, 388] on icon "icon: close" at bounding box center [1088, 388] width 6 height 6
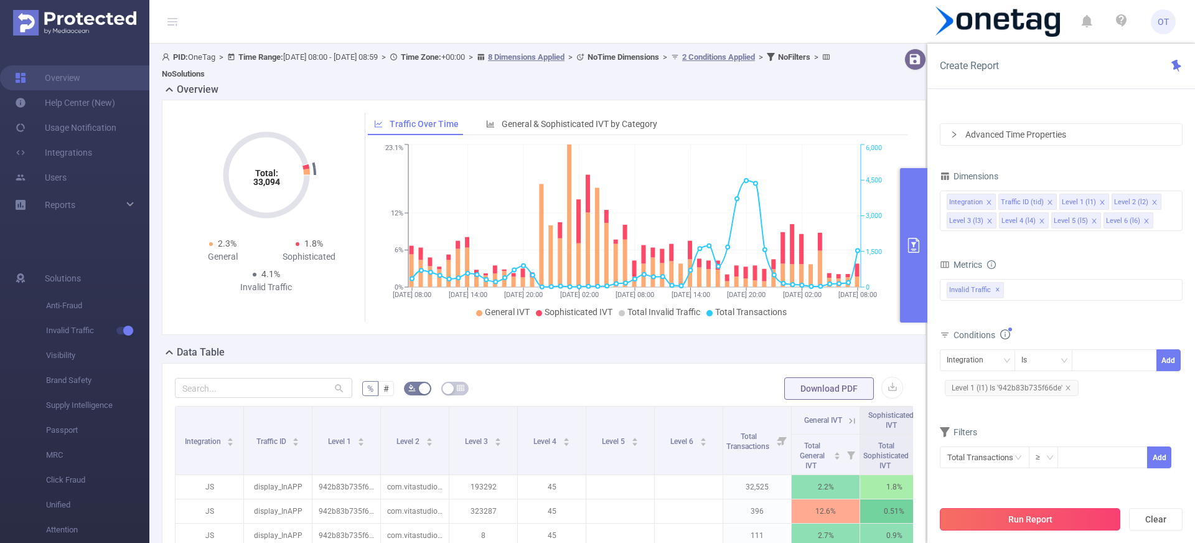
click at [1015, 522] on button "Run Report" at bounding box center [1030, 519] width 181 height 22
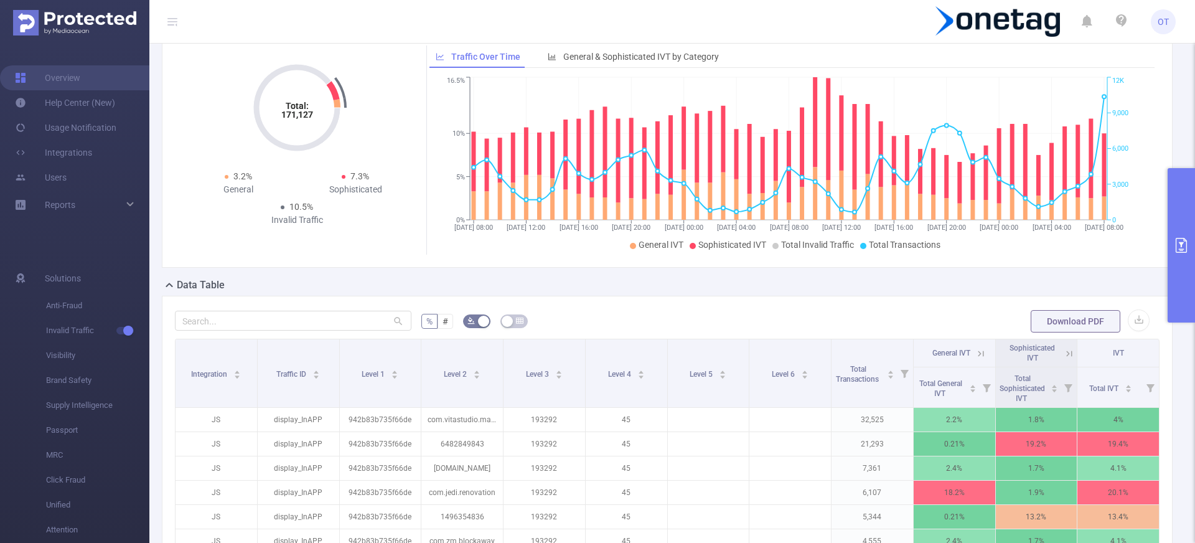
scroll to position [116, 0]
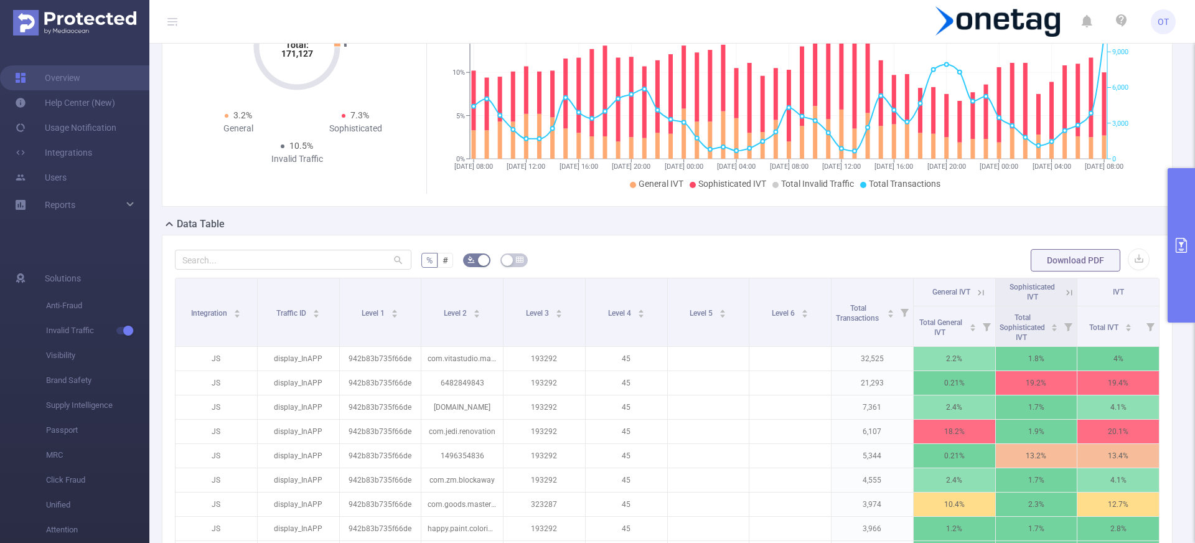
click at [1067, 291] on icon at bounding box center [1070, 292] width 6 height 6
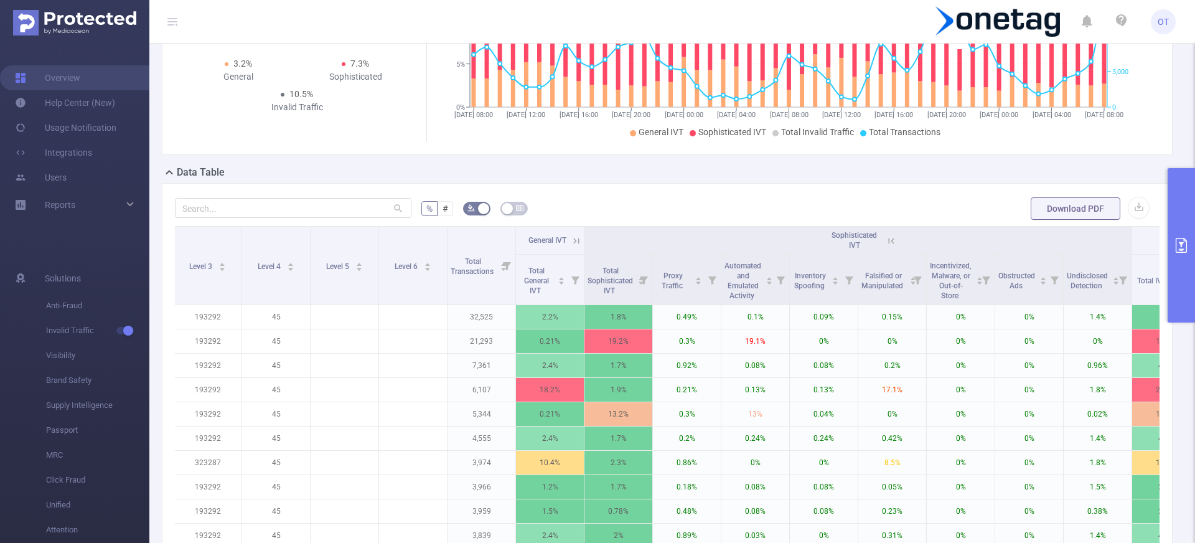
scroll to position [81, 0]
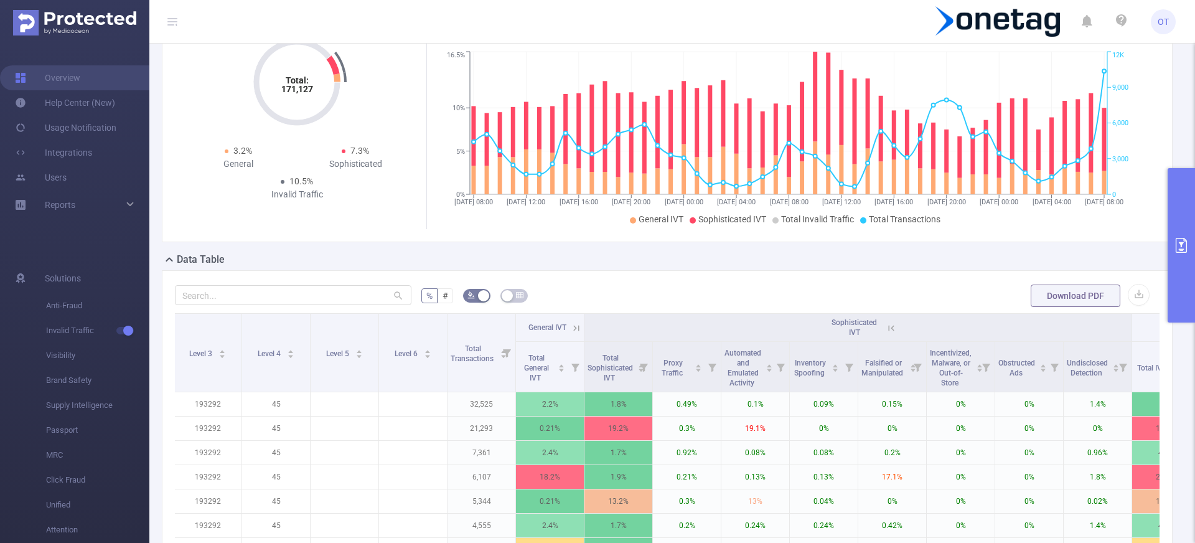
click at [1174, 238] on icon "primary" at bounding box center [1181, 245] width 15 height 15
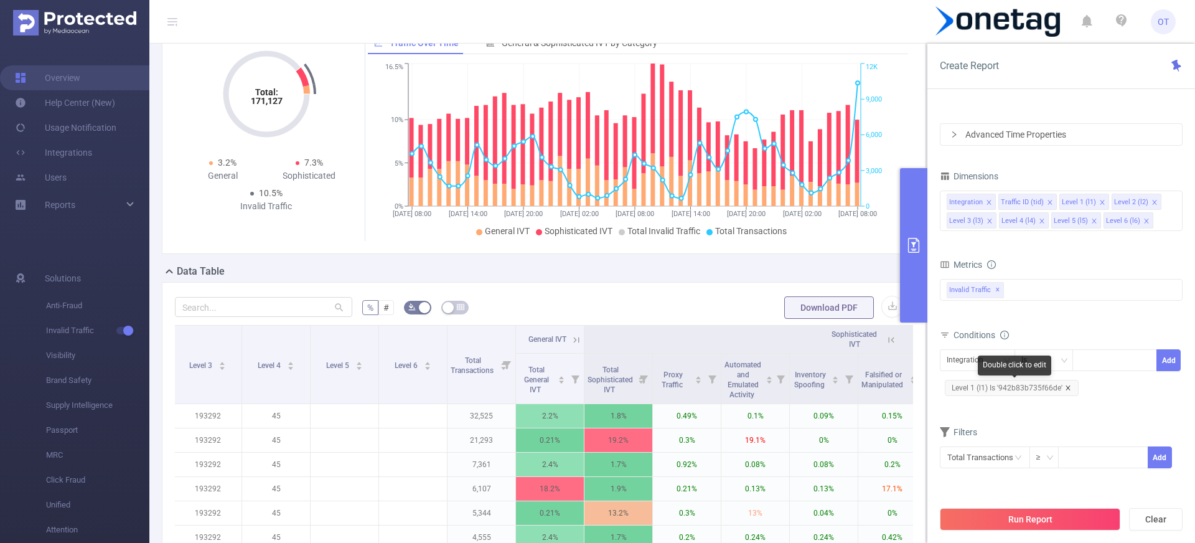
click at [1068, 386] on icon "icon: close" at bounding box center [1068, 388] width 6 height 6
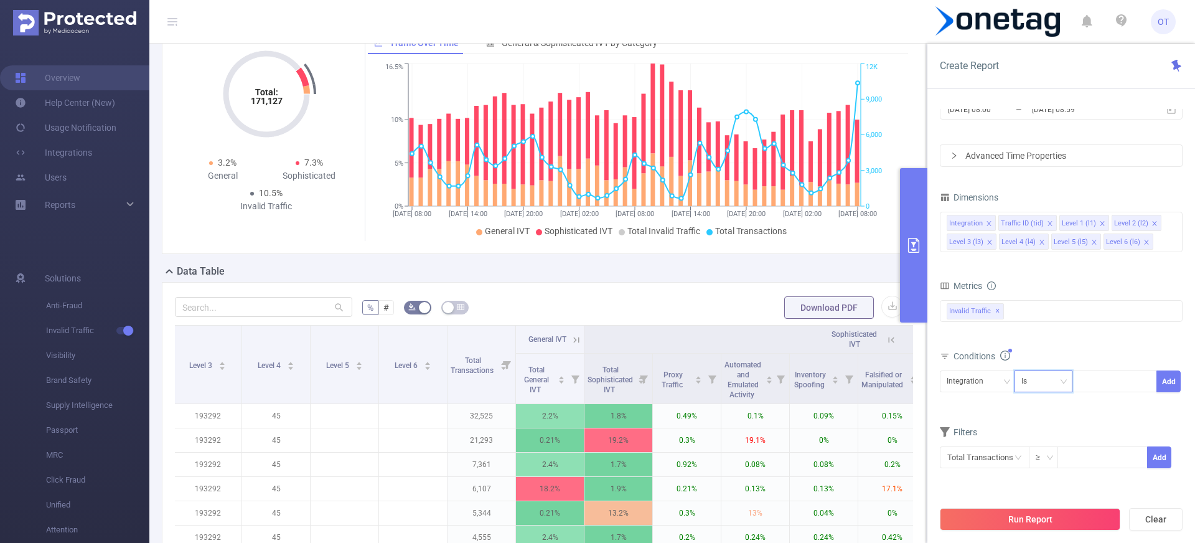
click at [1050, 377] on div "Is" at bounding box center [1044, 381] width 45 height 21
click at [979, 381] on div "Integration" at bounding box center [969, 381] width 45 height 21
click at [974, 260] on li "Level 1 (l1)" at bounding box center [977, 258] width 75 height 20
click at [1108, 381] on div at bounding box center [1115, 381] width 72 height 21
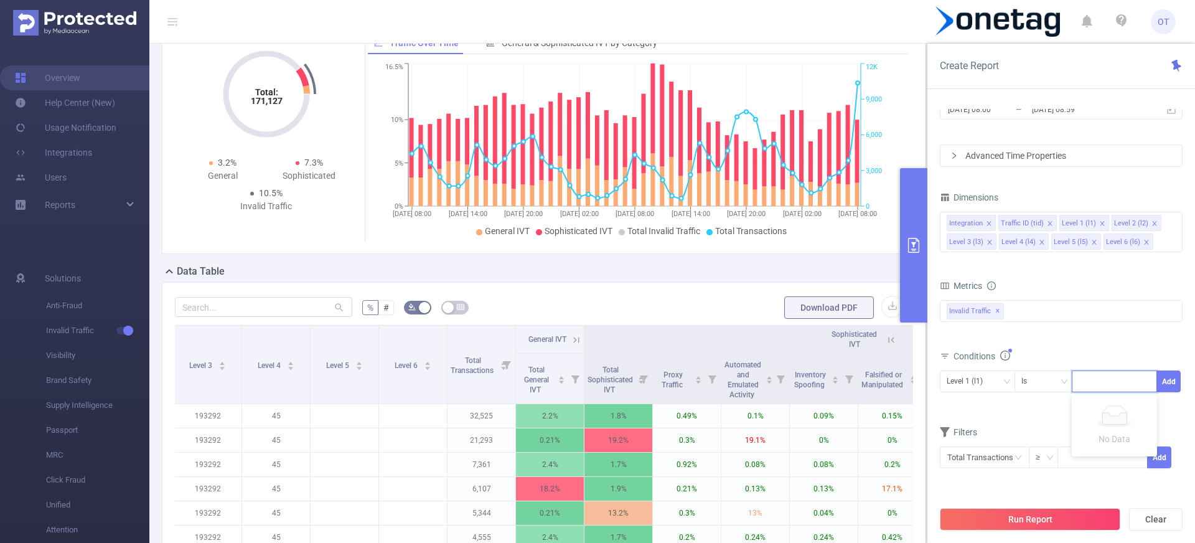
paste input "698d141faf72afe"
type input "698d141faf72afe"
click at [1112, 408] on li "698d141faf72afe" at bounding box center [1120, 407] width 96 height 20
click at [1165, 384] on button "Add" at bounding box center [1169, 381] width 24 height 22
click at [1033, 512] on button "Run Report" at bounding box center [1030, 519] width 181 height 22
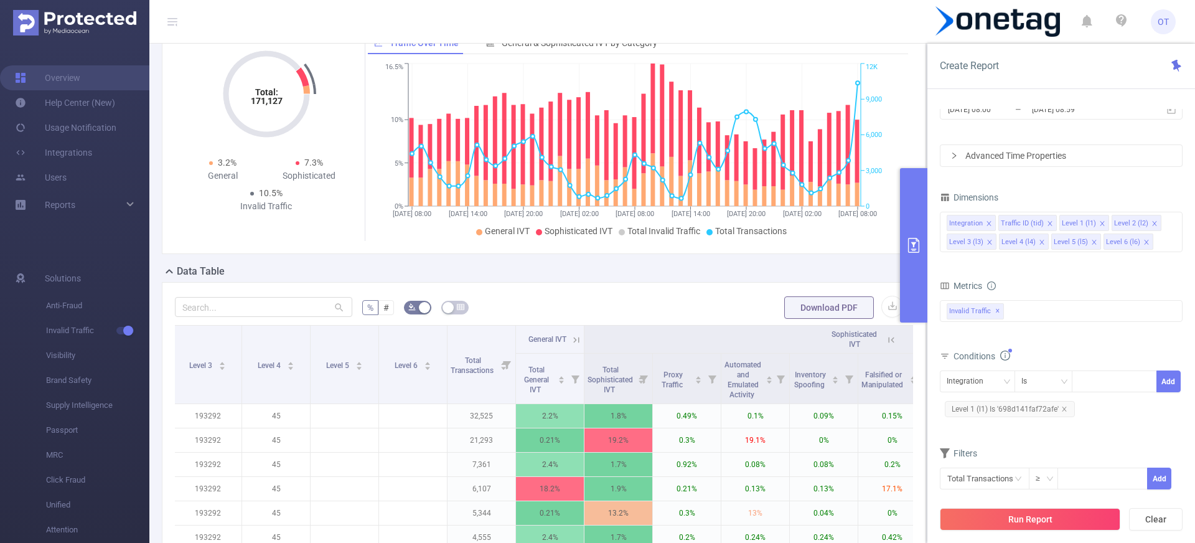
scroll to position [73, 0]
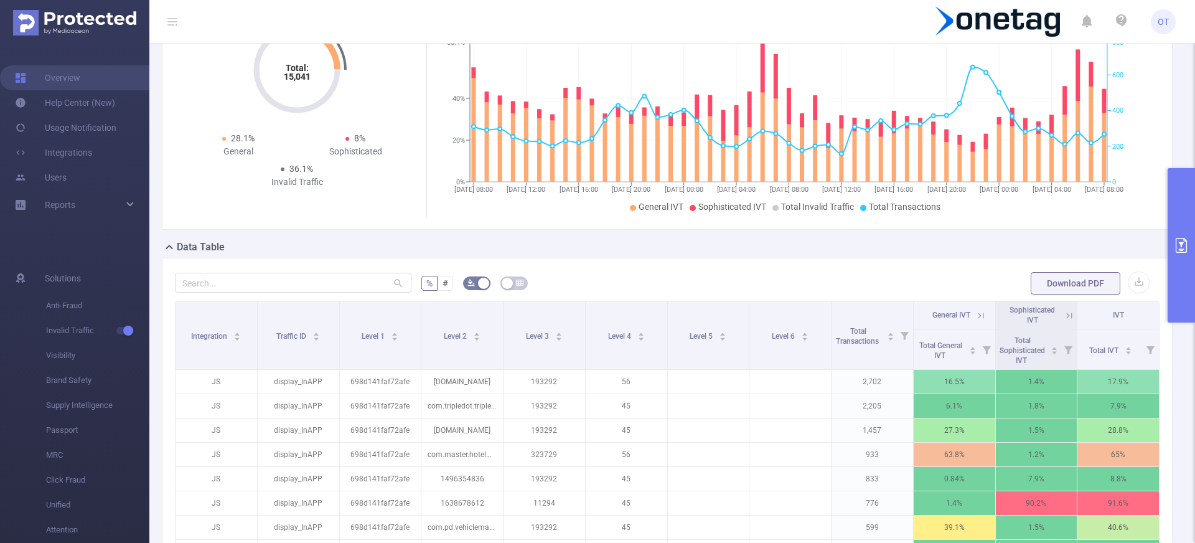
scroll to position [215, 0]
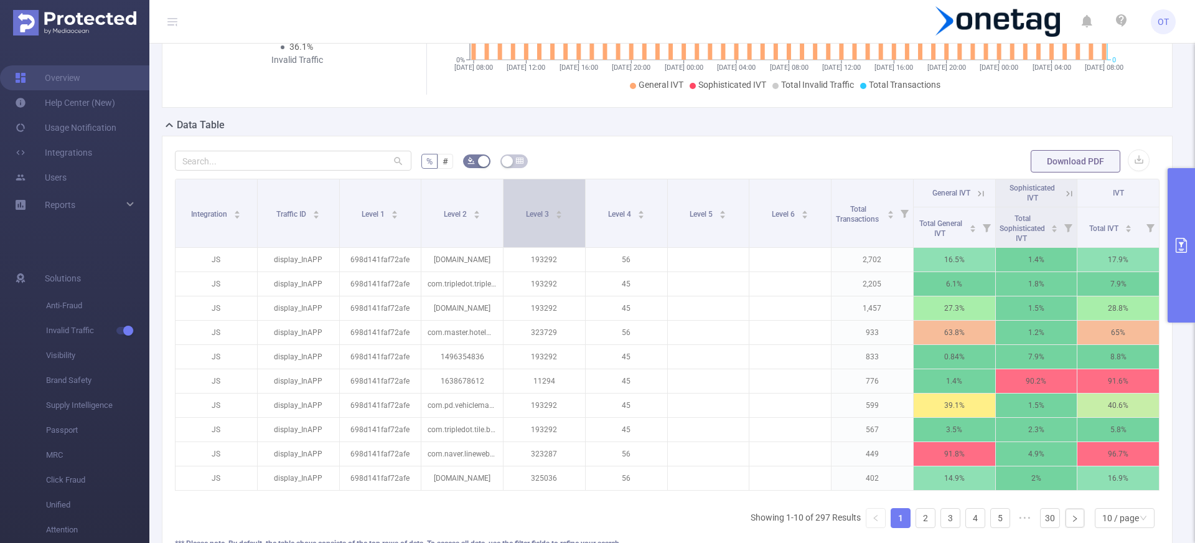
drag, startPoint x: 502, startPoint y: 218, endPoint x: 539, endPoint y: 217, distance: 36.8
click at [539, 217] on div "Level 3" at bounding box center [544, 213] width 37 height 12
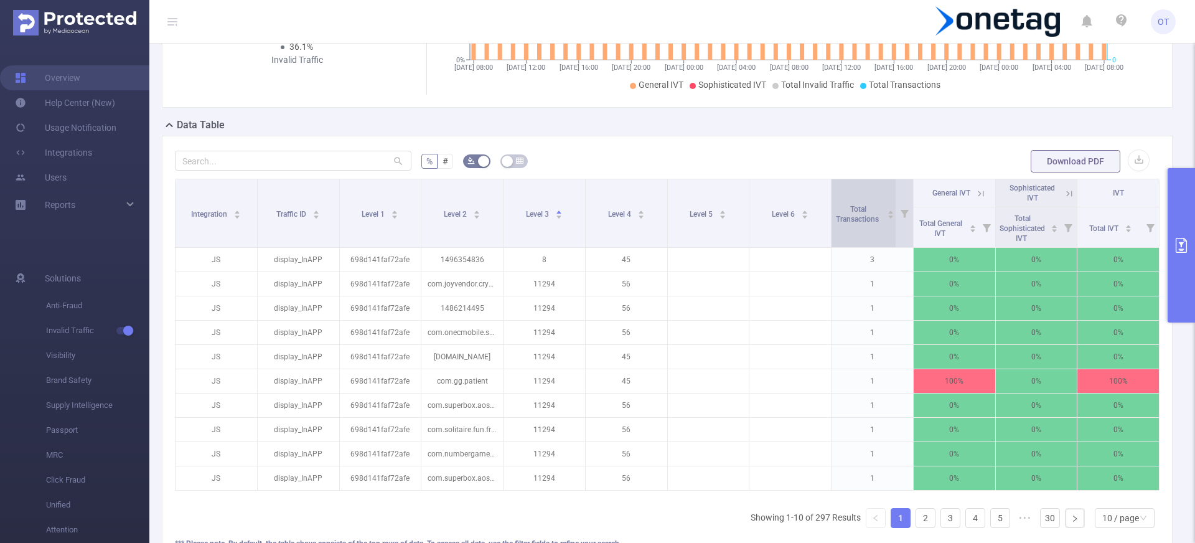
click at [858, 224] on div "Total Transactions" at bounding box center [865, 213] width 60 height 22
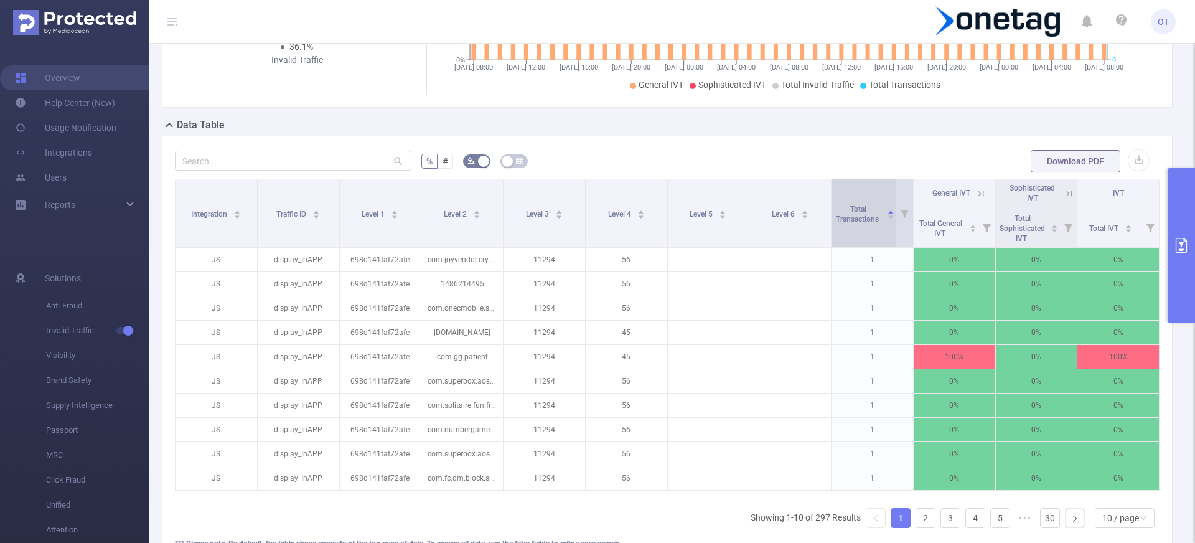
click at [858, 224] on div "Total Transactions" at bounding box center [865, 213] width 60 height 22
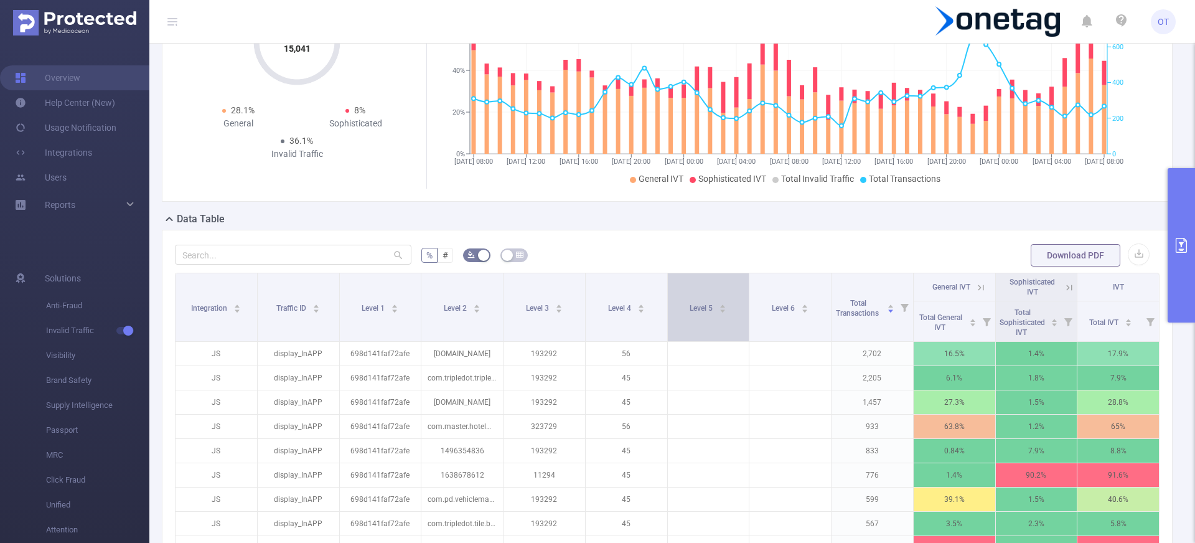
scroll to position [135, 0]
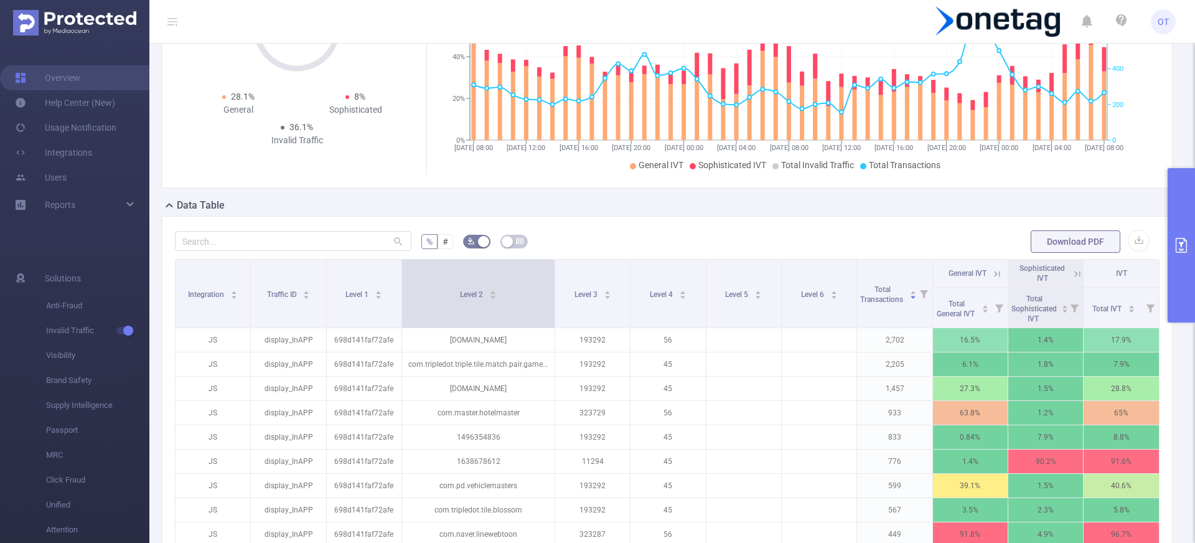
drag, startPoint x: 515, startPoint y: 275, endPoint x: 549, endPoint y: 273, distance: 33.7
click at [552, 273] on span at bounding box center [555, 294] width 6 height 68
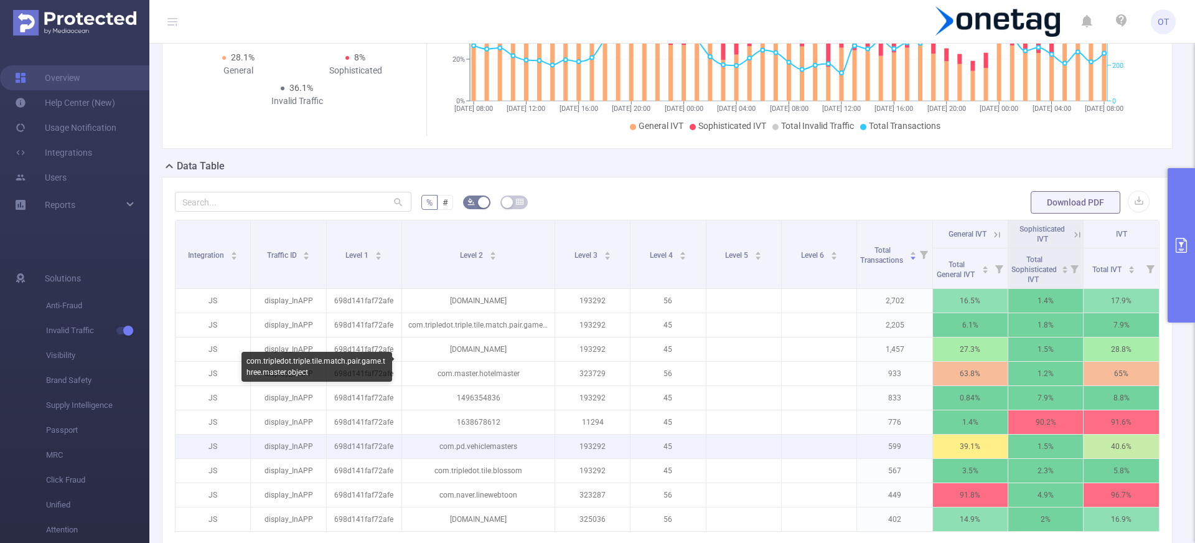
scroll to position [245, 0]
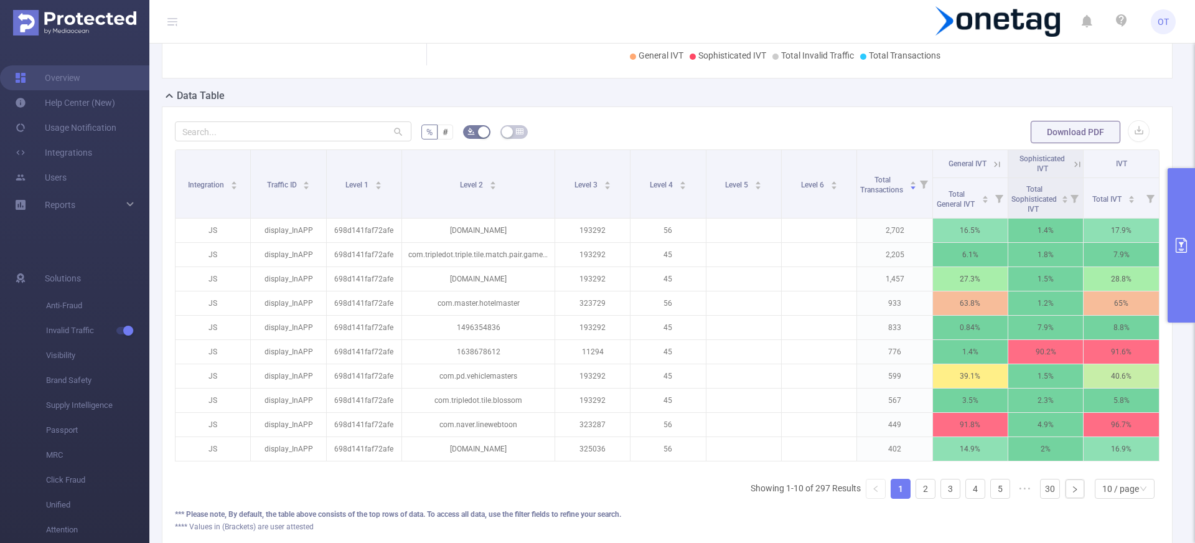
click at [992, 166] on icon at bounding box center [997, 164] width 11 height 11
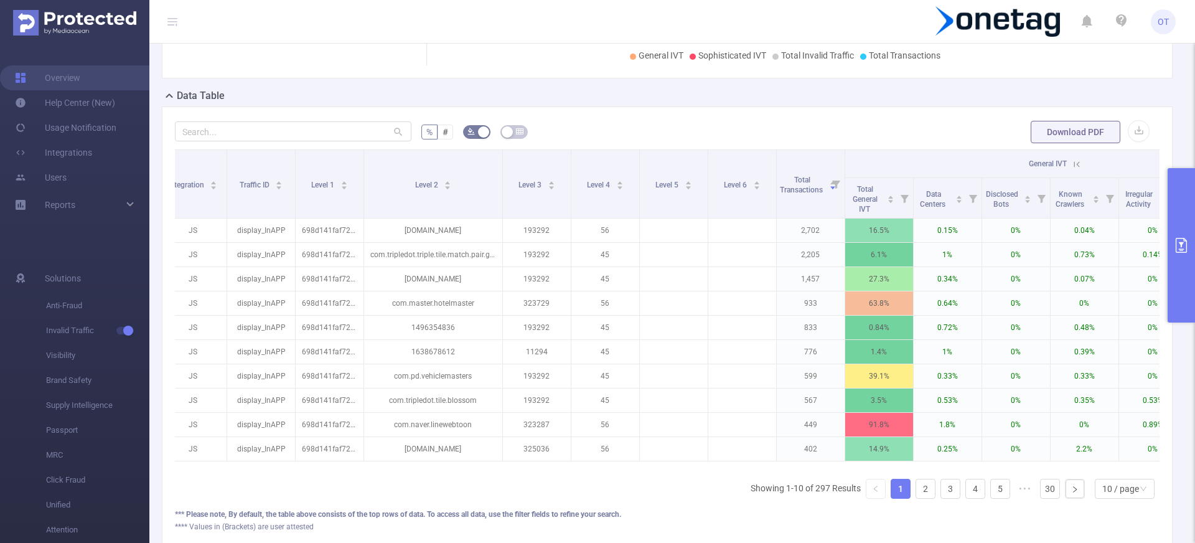
scroll to position [0, 0]
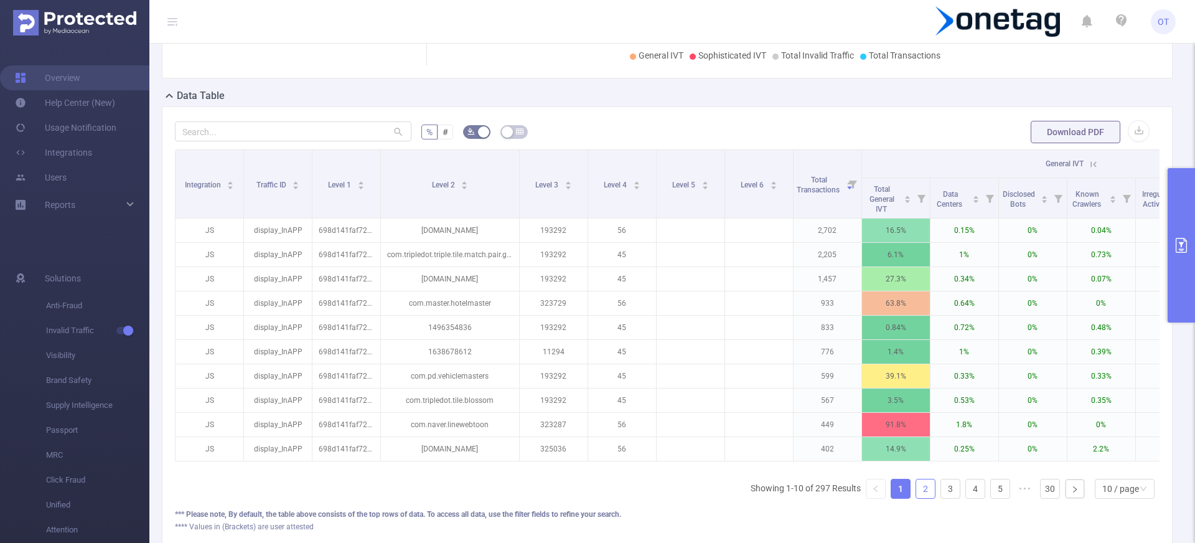
click at [918, 498] on link "2" at bounding box center [925, 488] width 19 height 19
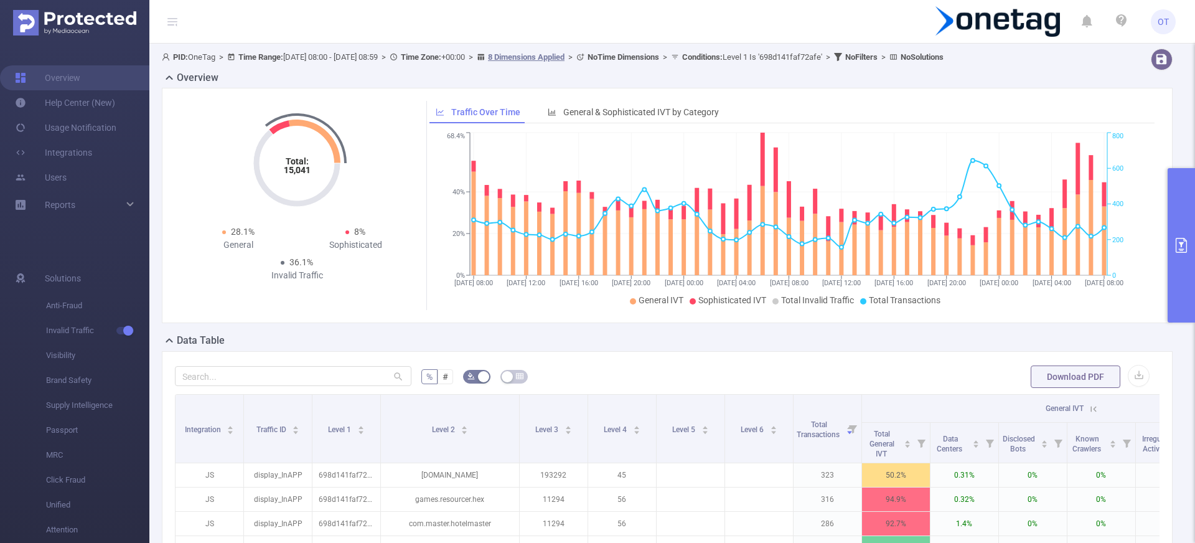
click at [1186, 249] on icon "primary" at bounding box center [1181, 245] width 15 height 15
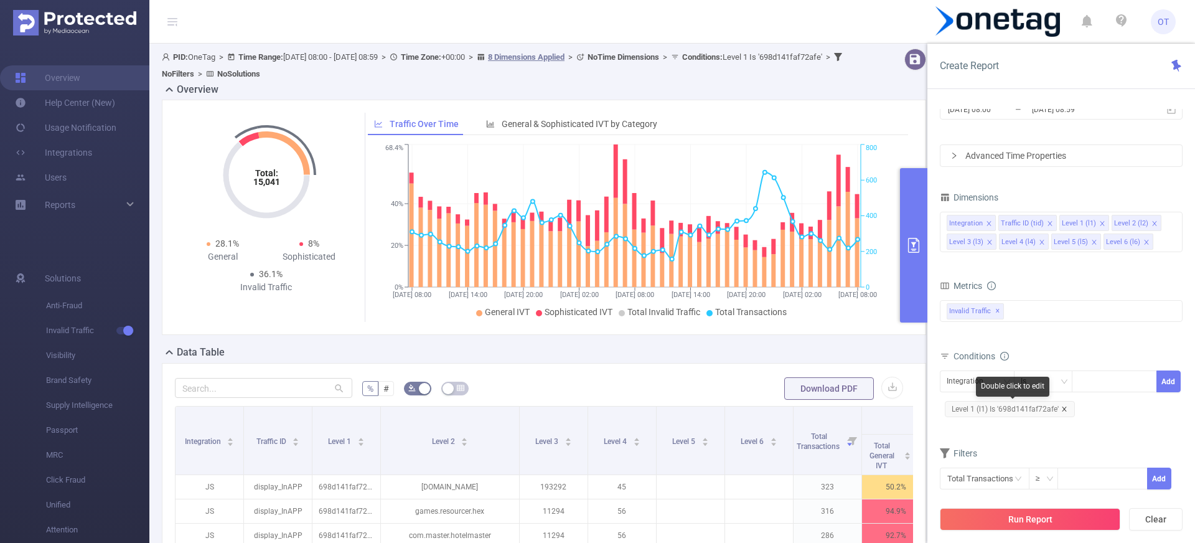
click at [1064, 410] on icon "icon: close" at bounding box center [1064, 408] width 4 height 4
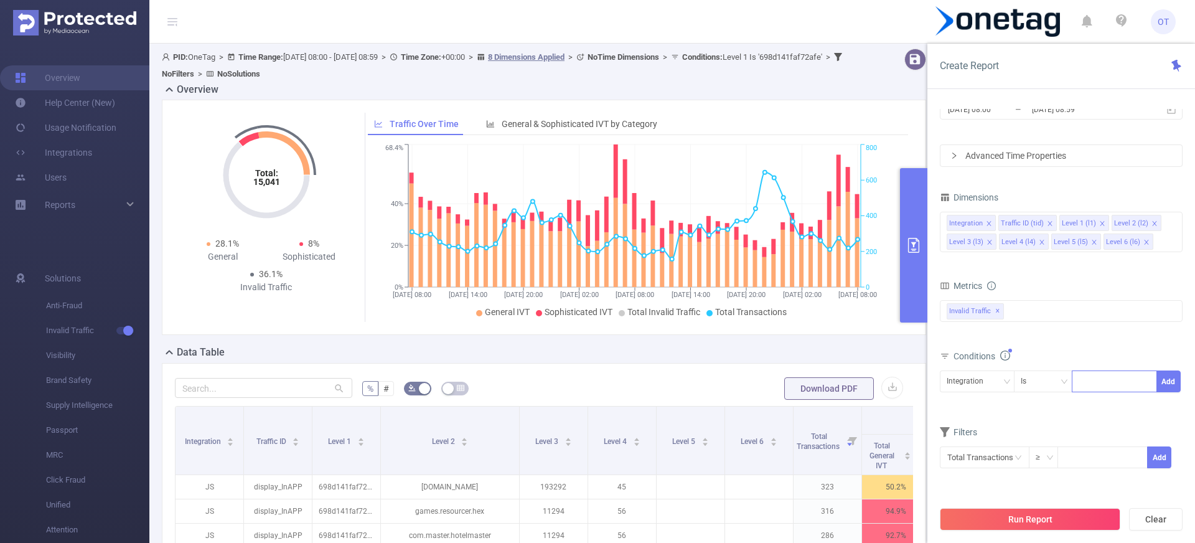
click at [1089, 384] on div at bounding box center [1115, 381] width 72 height 21
paste input "52a5b73146950c0"
type input "52a5b73146950c0"
click at [1126, 406] on li "52a5b73146950c0" at bounding box center [1122, 407] width 101 height 20
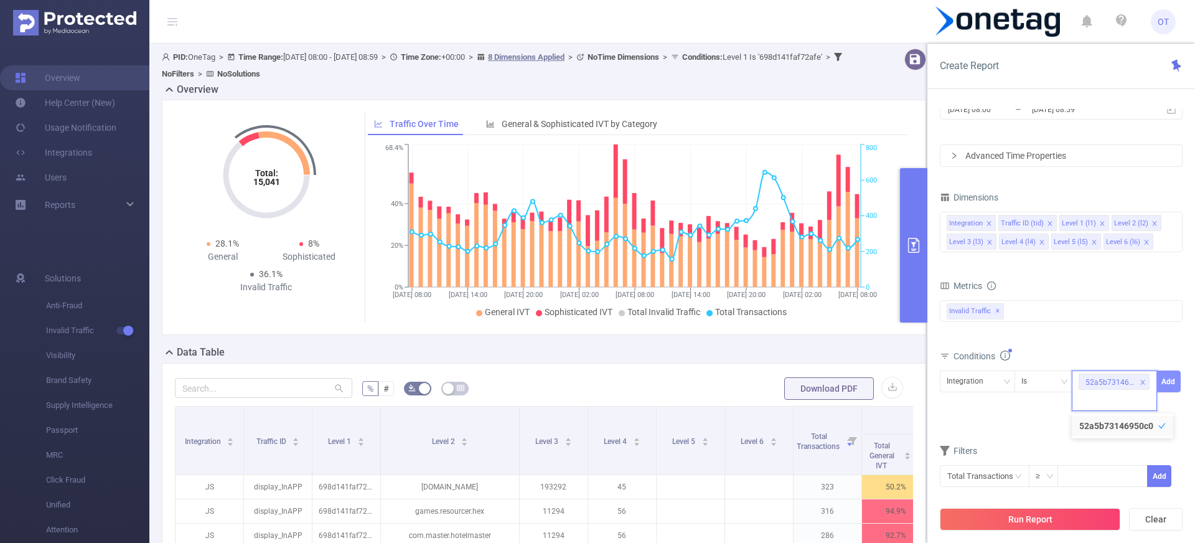
click at [1170, 380] on button "Add" at bounding box center [1169, 381] width 24 height 22
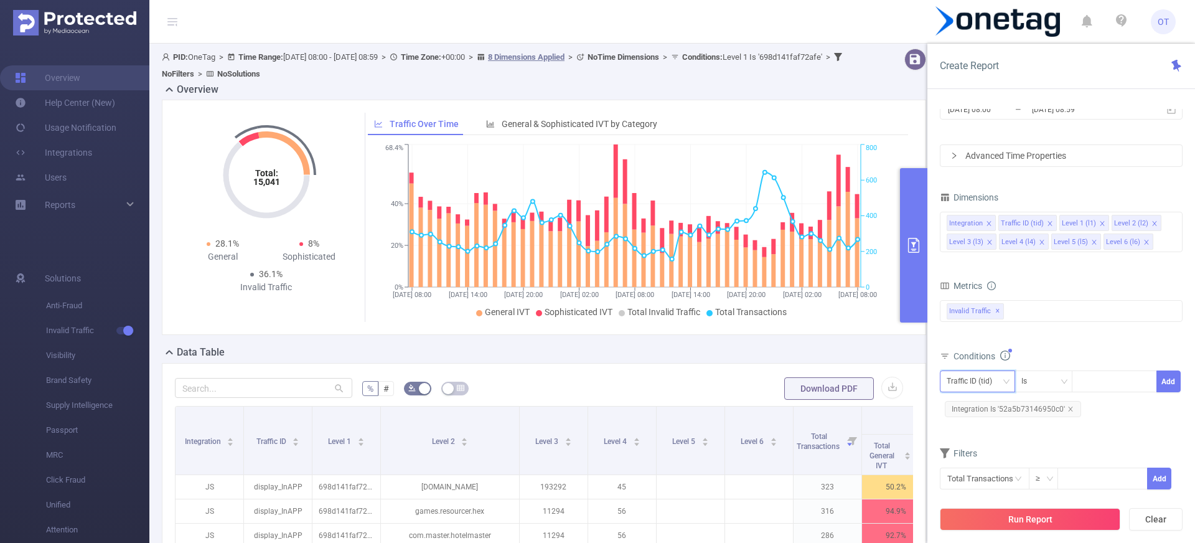
click at [991, 377] on div "Traffic ID (tid)" at bounding box center [974, 381] width 54 height 21
click at [961, 251] on li "Level 1 (l1)" at bounding box center [977, 258] width 75 height 20
click at [1069, 408] on icon "icon: close" at bounding box center [1070, 408] width 4 height 4
click at [1098, 383] on div at bounding box center [1115, 381] width 72 height 21
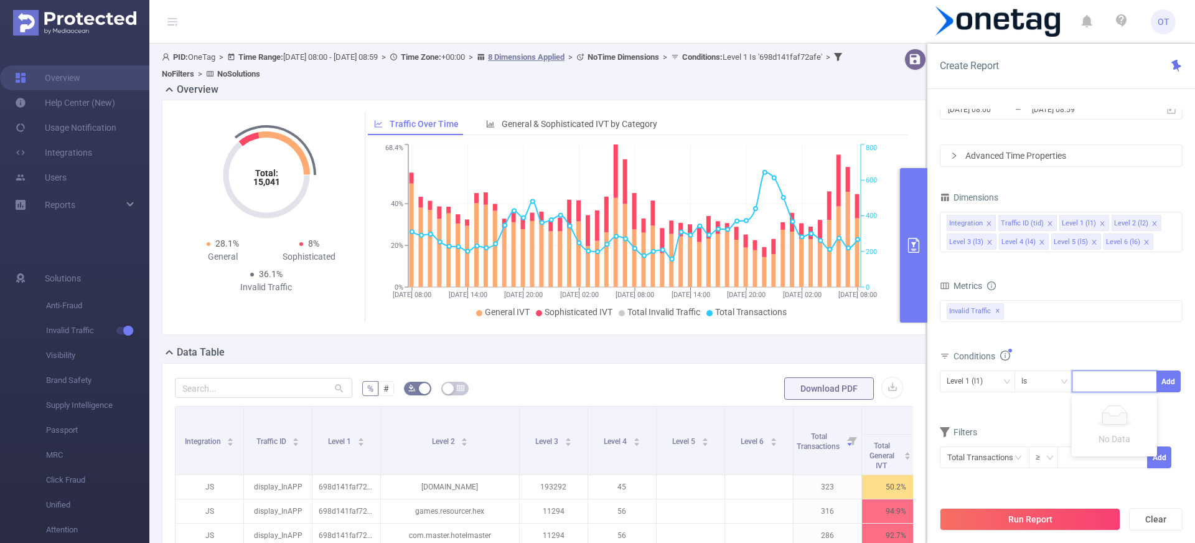
paste input "52a5b73146950c0"
type input "52a5b73146950c0"
click at [1101, 402] on li "52a5b73146950c0" at bounding box center [1122, 407] width 101 height 20
click at [1170, 377] on button "Add" at bounding box center [1169, 381] width 24 height 22
click at [1041, 517] on button "Run Report" at bounding box center [1030, 519] width 181 height 22
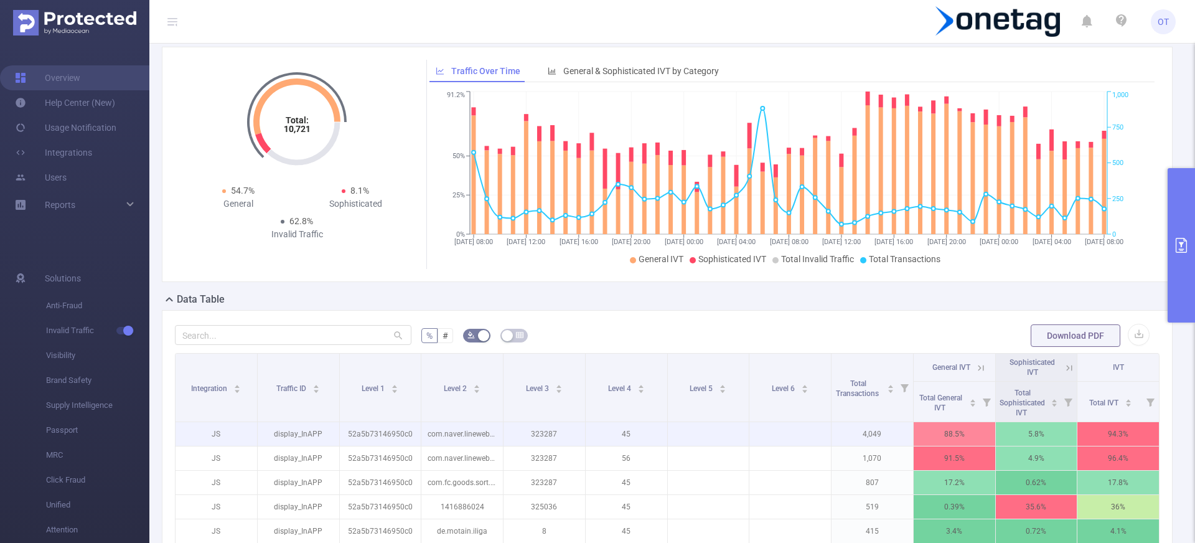
scroll to position [44, 0]
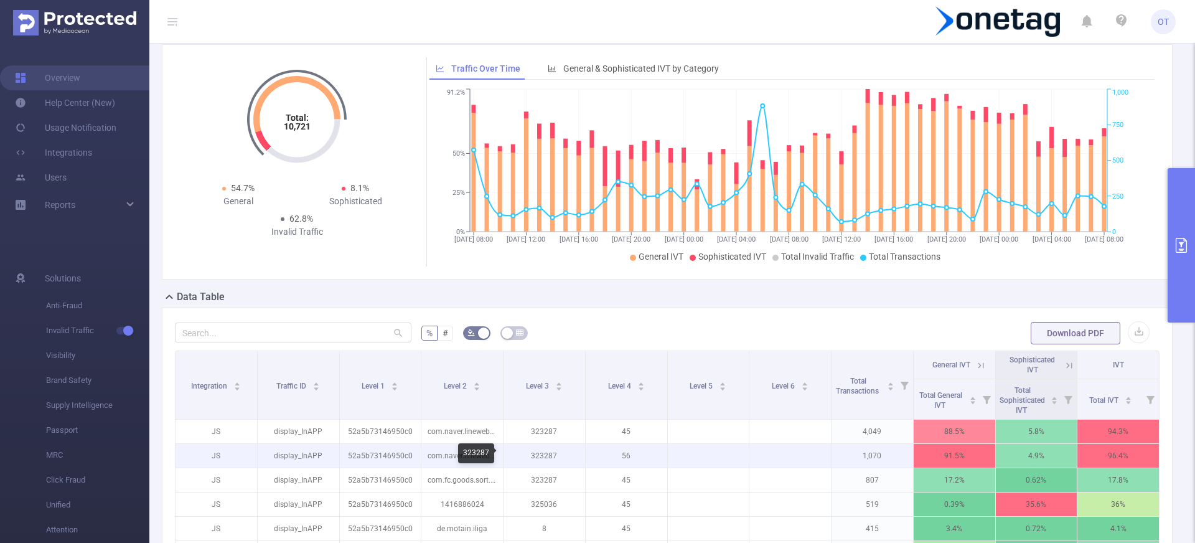
click at [541, 458] on p "323287" at bounding box center [545, 456] width 82 height 24
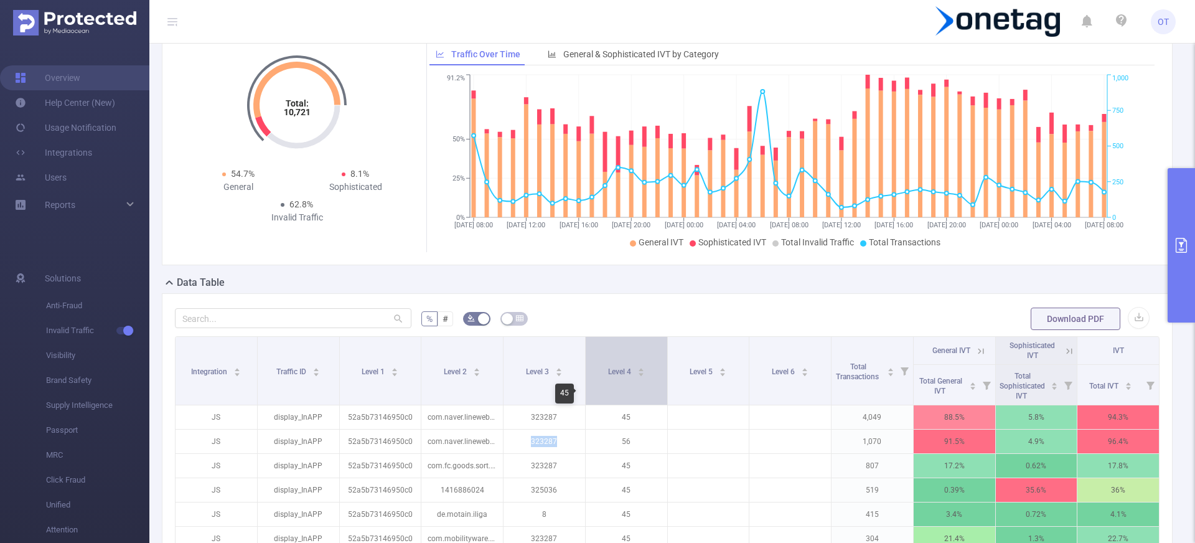
scroll to position [3, 0]
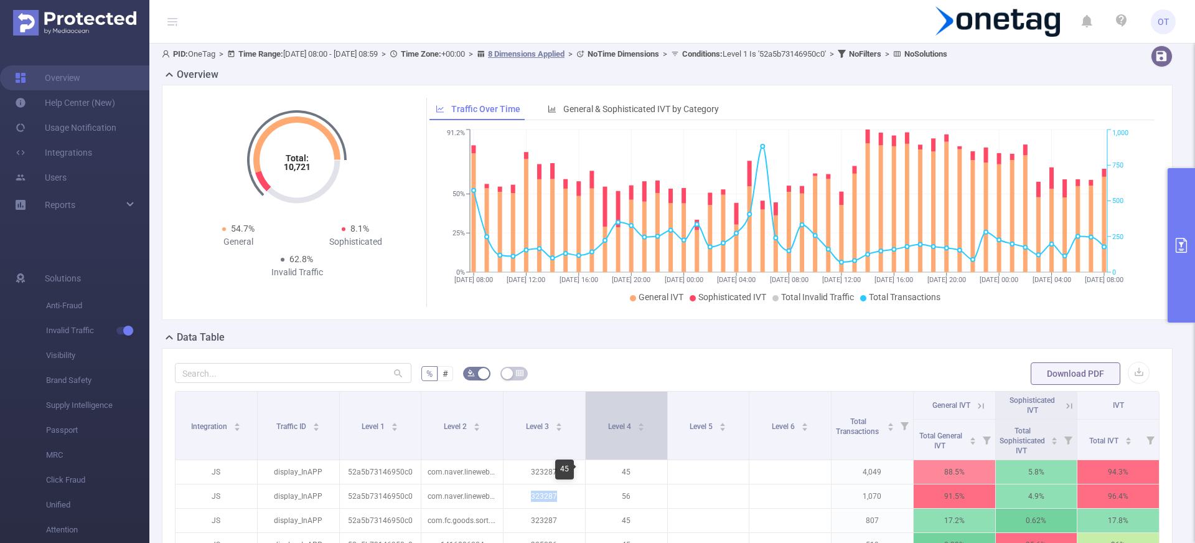
copy p "323287"
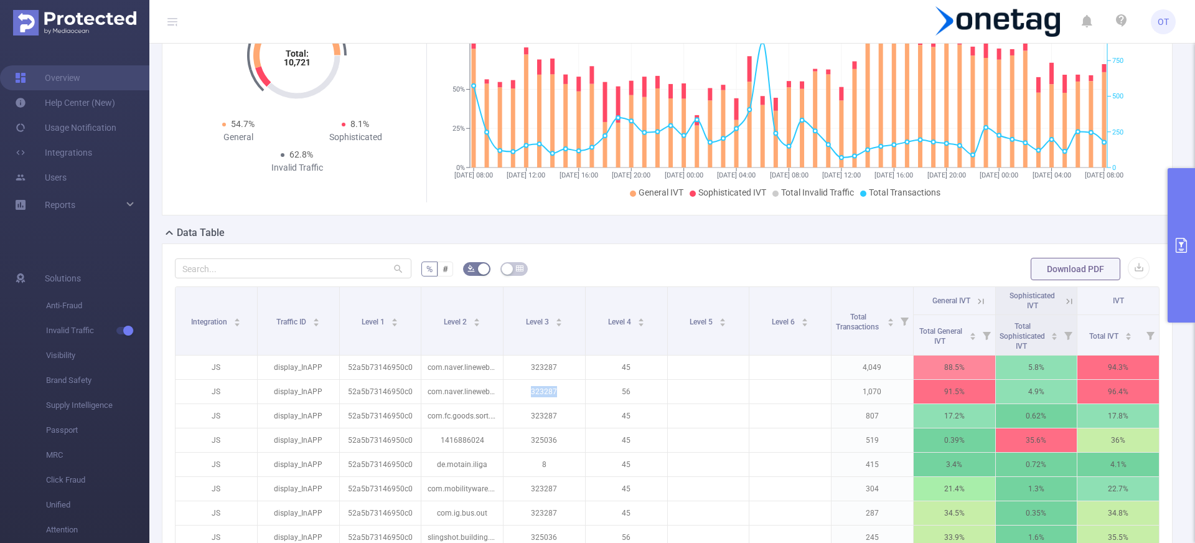
scroll to position [215, 0]
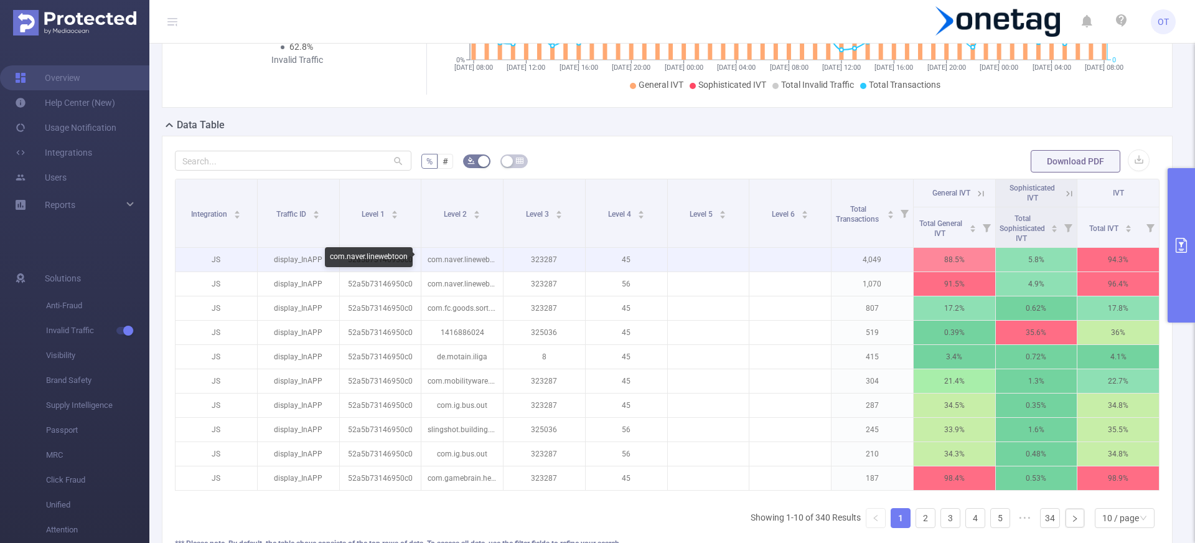
click at [457, 258] on p "com.naver.linewebtoon" at bounding box center [462, 260] width 82 height 24
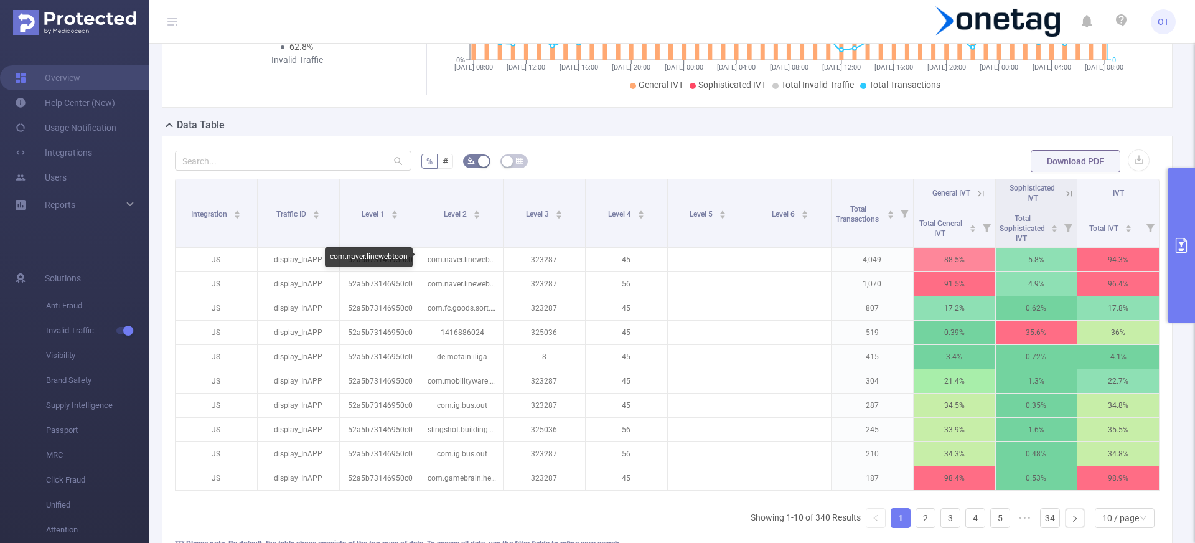
click at [386, 255] on div "com.naver.linewebtoon" at bounding box center [369, 257] width 88 height 20
click at [385, 255] on div "com.naver.linewebtoon" at bounding box center [369, 257] width 88 height 20
copy div "com.naver.linewebtoon"
click at [1172, 220] on button "primary" at bounding box center [1181, 245] width 27 height 154
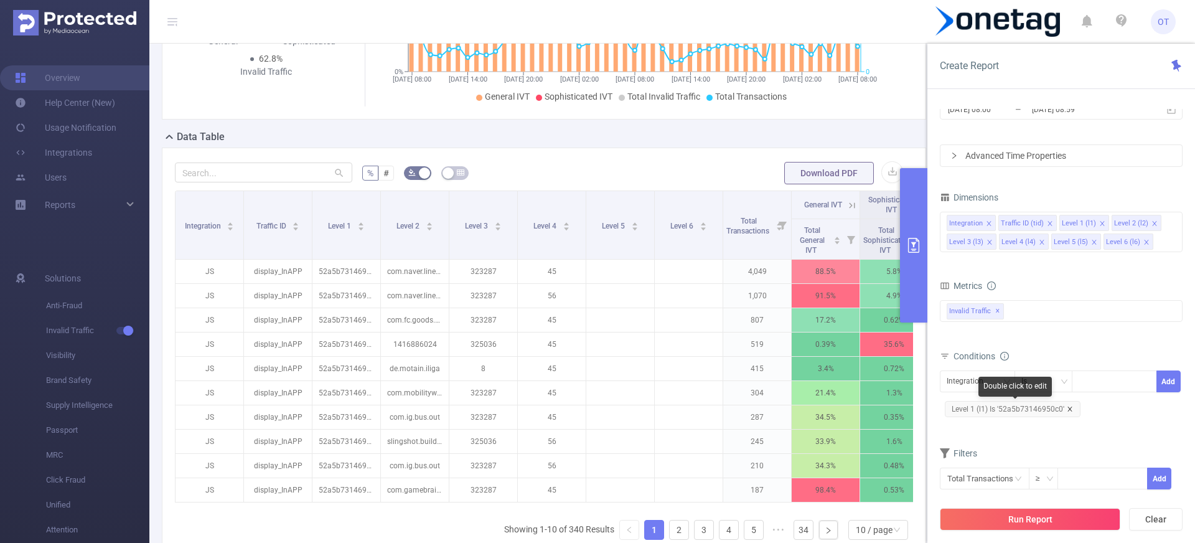
click at [1069, 408] on icon "icon: close" at bounding box center [1070, 409] width 6 height 6
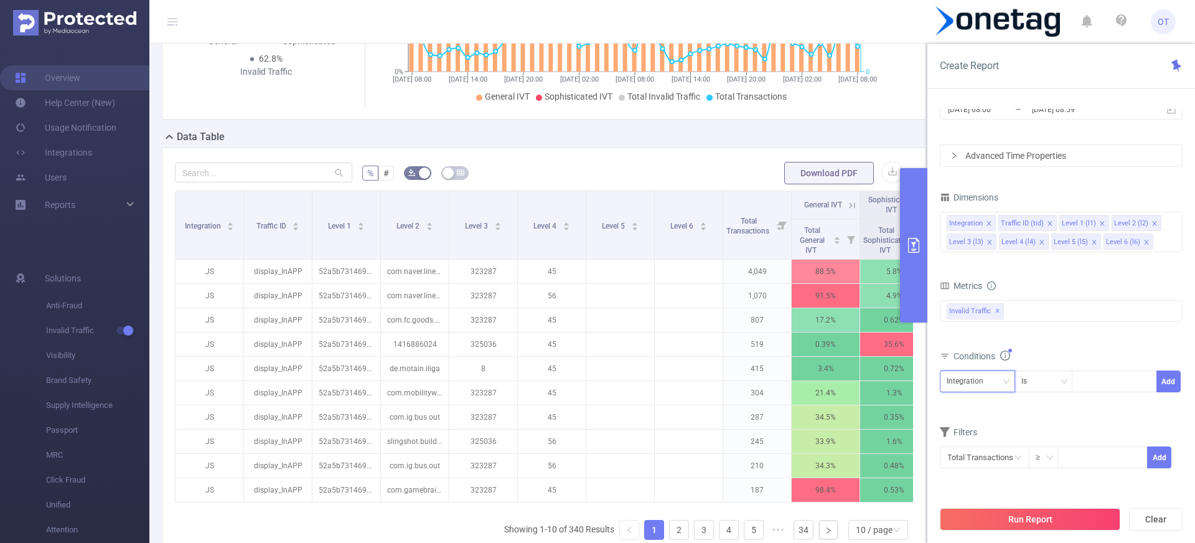
click at [1006, 386] on div "Integration" at bounding box center [978, 381] width 62 height 21
click at [974, 278] on li "Level 2 (l2)" at bounding box center [977, 278] width 75 height 20
click at [1088, 381] on div at bounding box center [1115, 381] width 72 height 21
paste input "com.naver.linewebtoon"
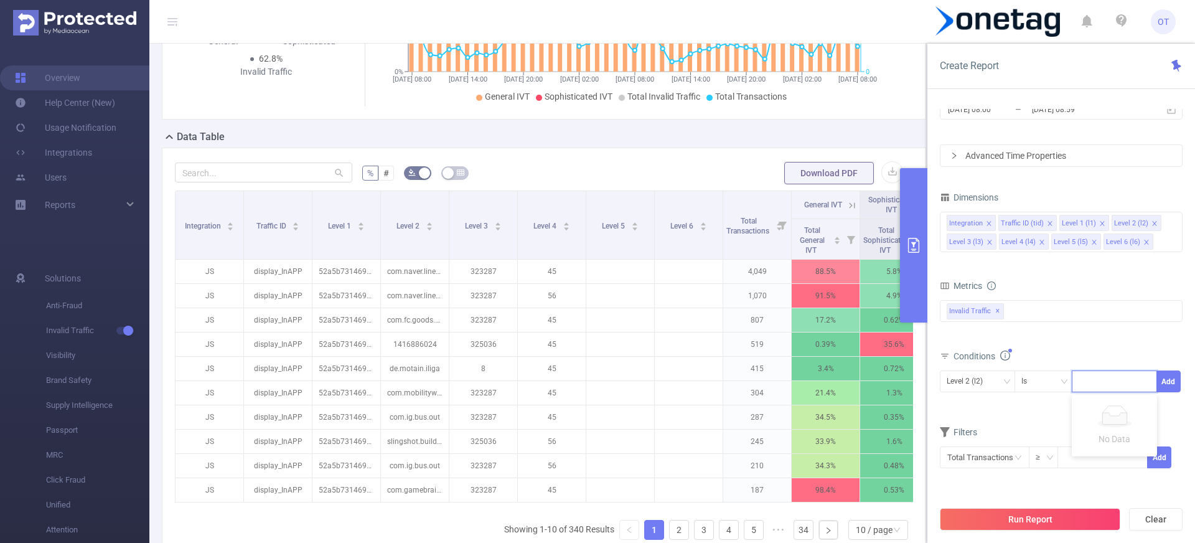
type input "com.naver.linewebtoon"
click at [1145, 415] on li "com.naver.linewebtoon" at bounding box center [1131, 407] width 118 height 20
click at [1170, 382] on button "Add" at bounding box center [1169, 381] width 24 height 22
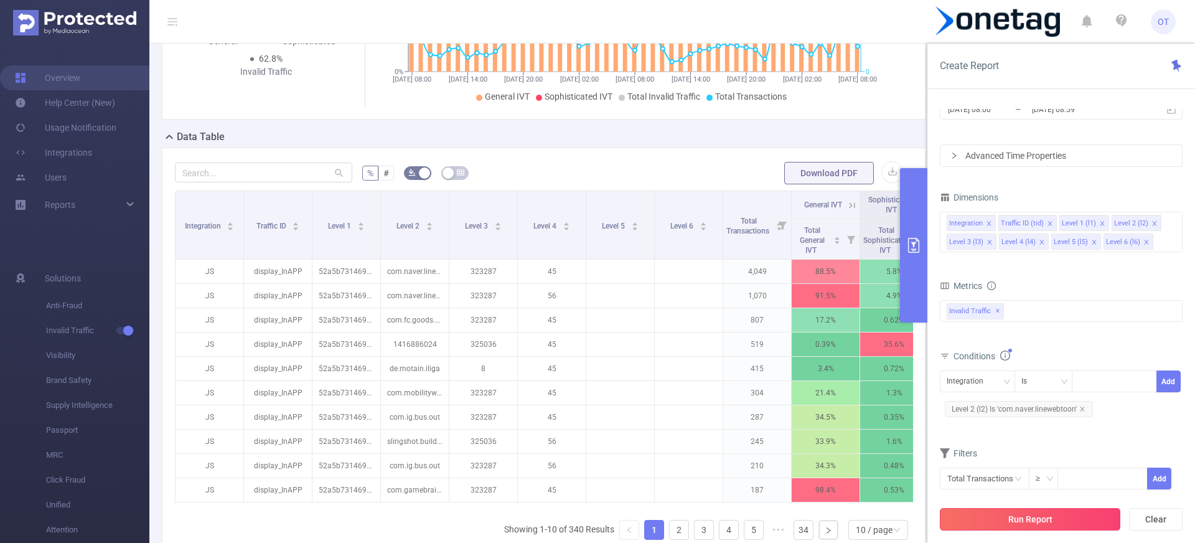
click at [1033, 515] on button "Run Report" at bounding box center [1030, 519] width 181 height 22
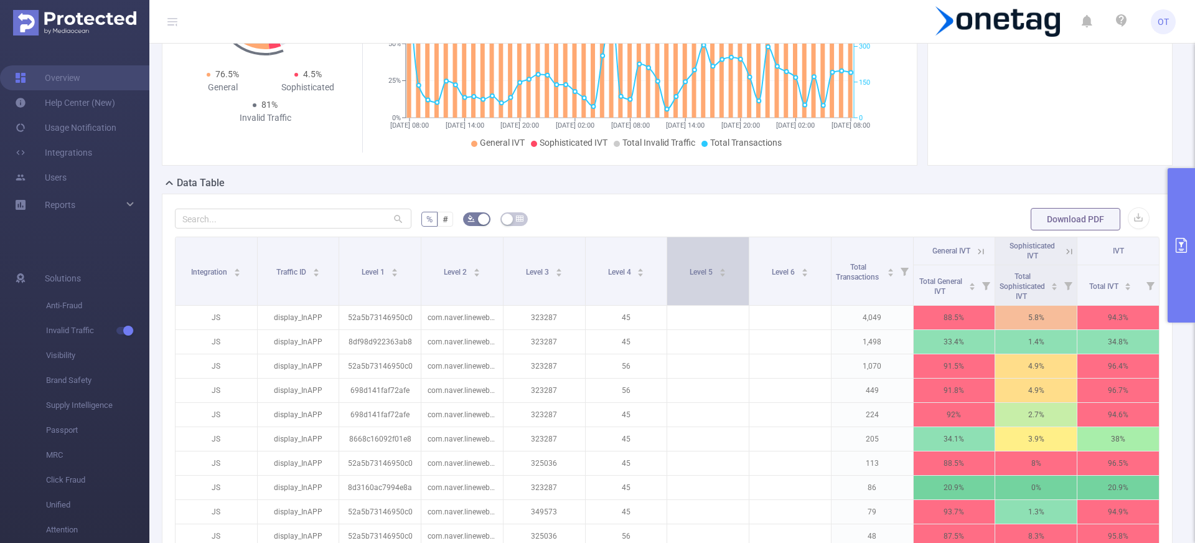
scroll to position [159, 0]
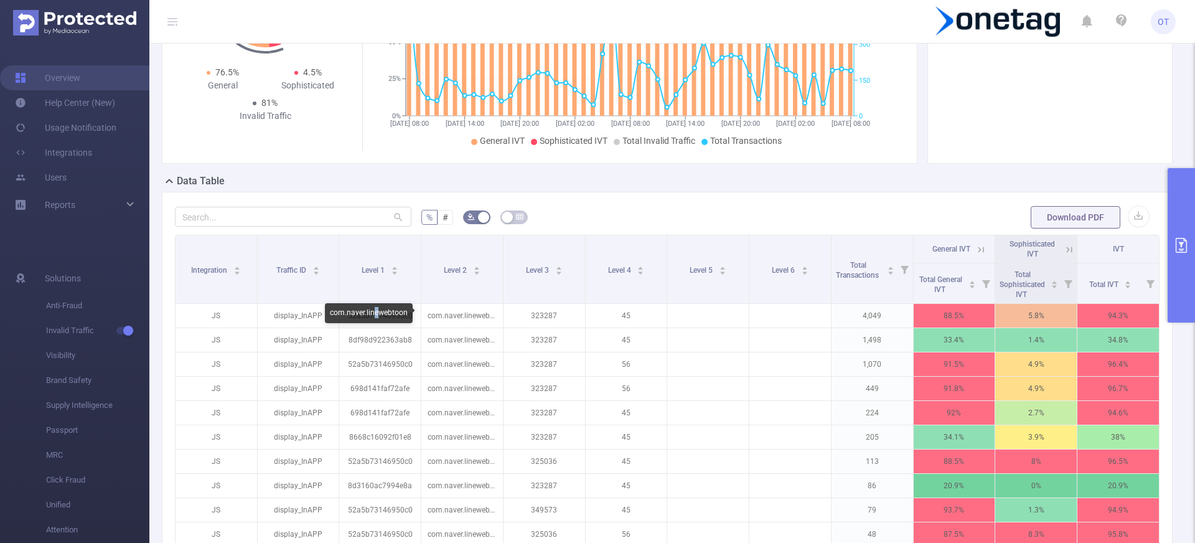
click at [376, 312] on div "com.naver.linewebtoon" at bounding box center [369, 313] width 88 height 20
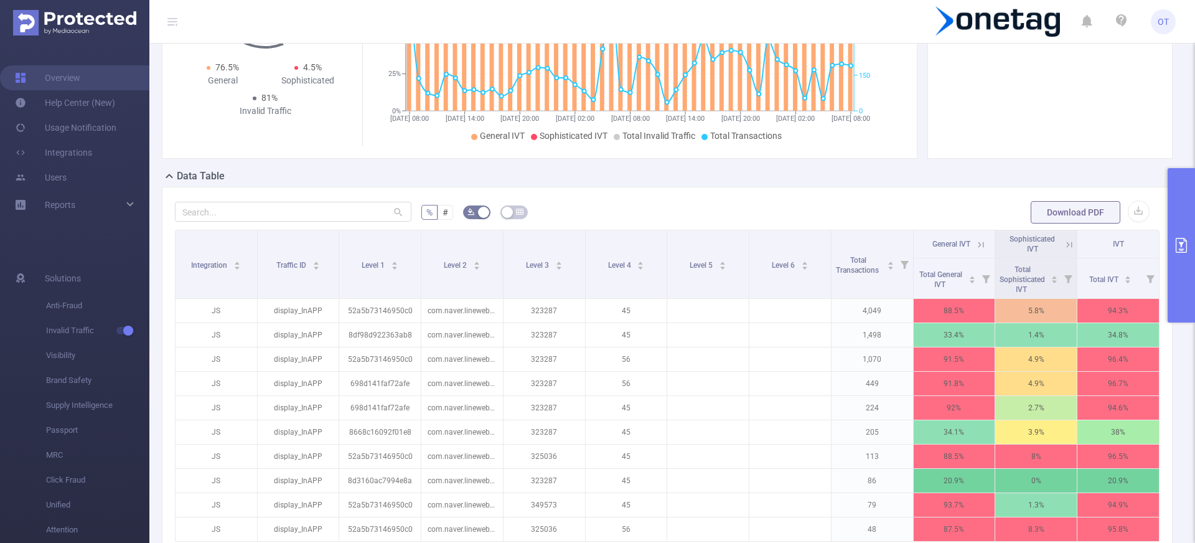
scroll to position [257, 0]
